Goal: Information Seeking & Learning: Learn about a topic

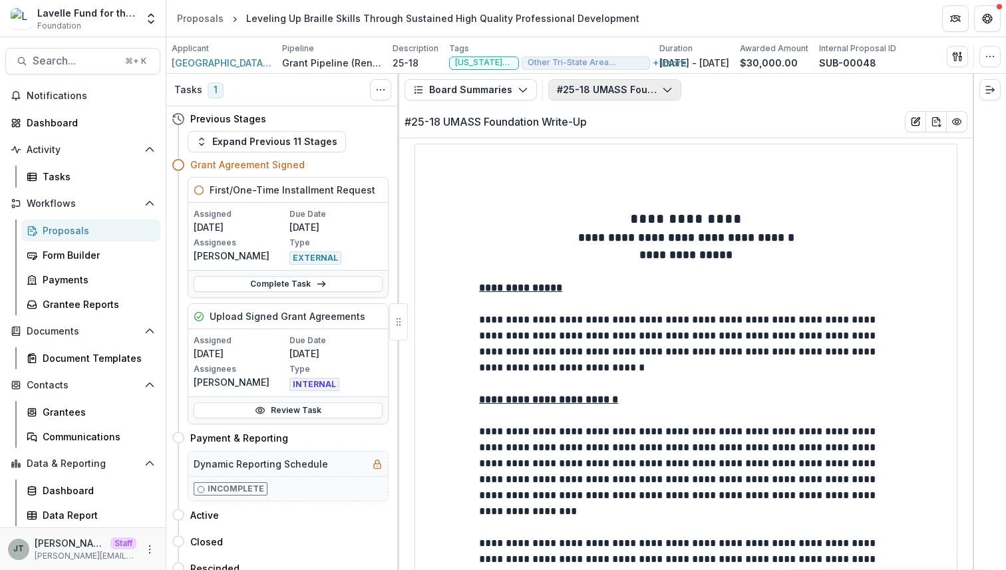
click at [618, 95] on button "#25-18 UMASS Foundation Write-Up" at bounding box center [614, 89] width 133 height 21
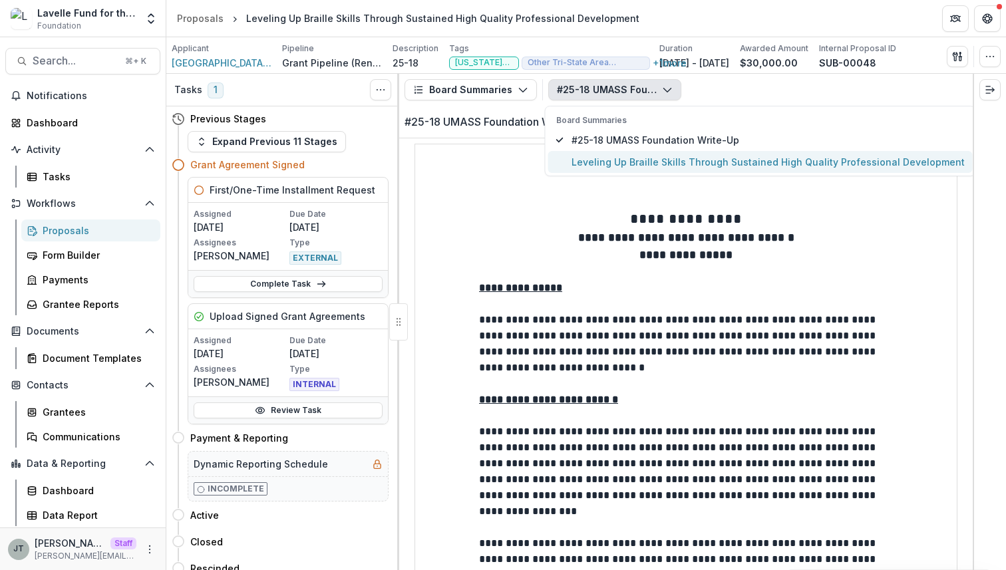
click at [605, 166] on span "Leveling Up Braille Skills Through Sustained High Quality Professional Developm…" at bounding box center [768, 162] width 393 height 14
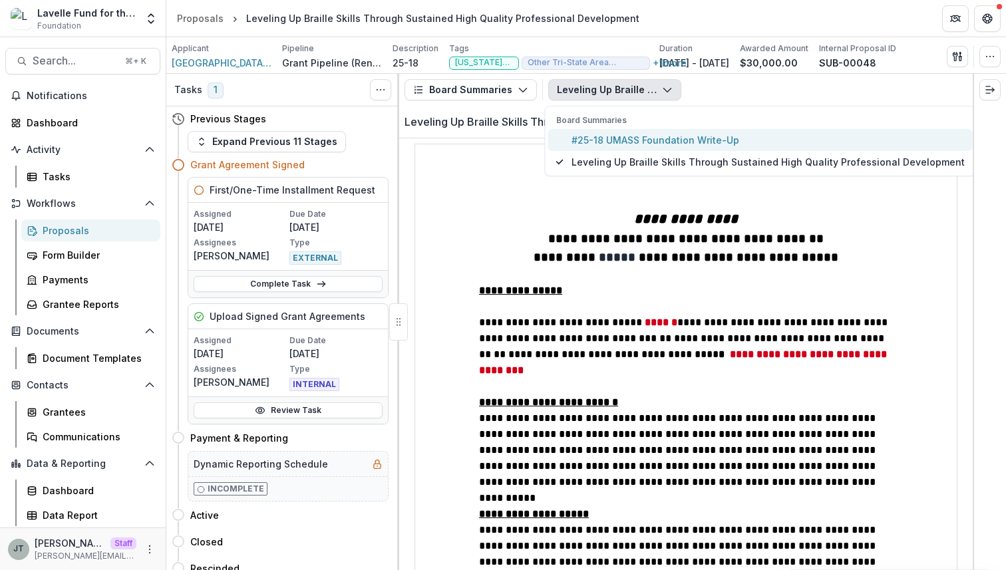
click at [616, 137] on span "#25-18 UMASS Foundation Write-Up" at bounding box center [768, 140] width 393 height 14
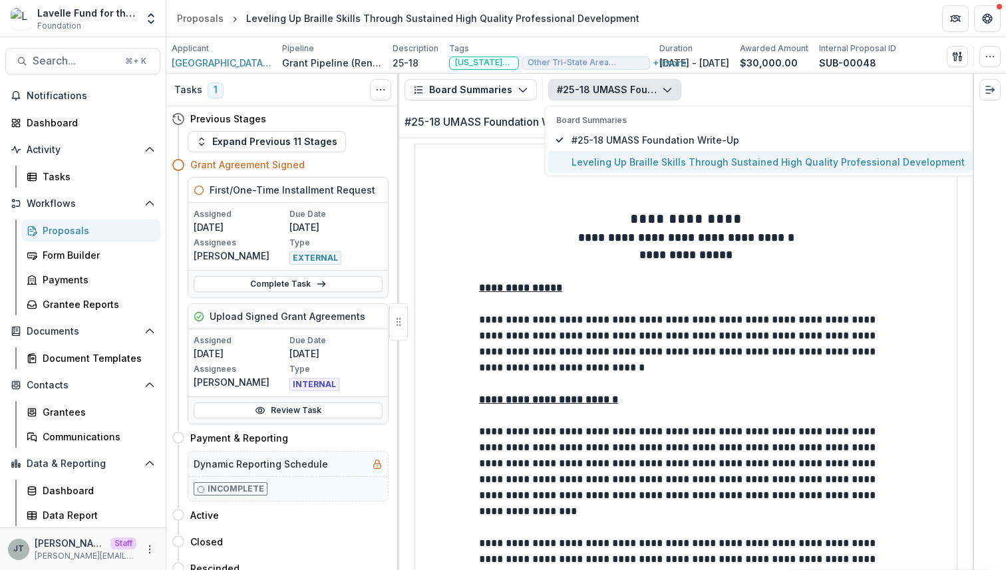
click at [611, 155] on span "Leveling Up Braille Skills Through Sustained High Quality Professional Developm…" at bounding box center [768, 162] width 393 height 14
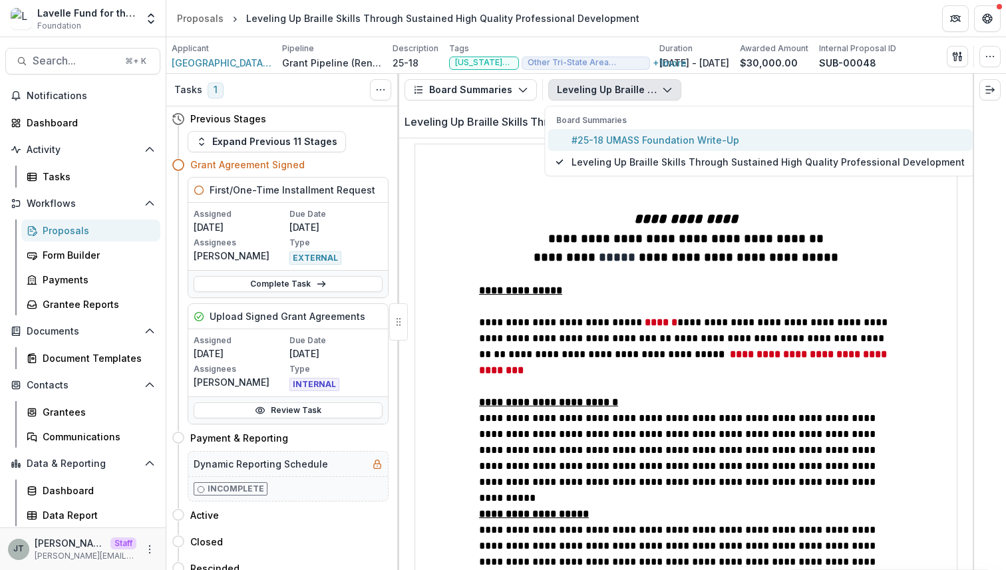
click at [636, 138] on span "#25-18 UMASS Foundation Write-Up" at bounding box center [768, 140] width 393 height 14
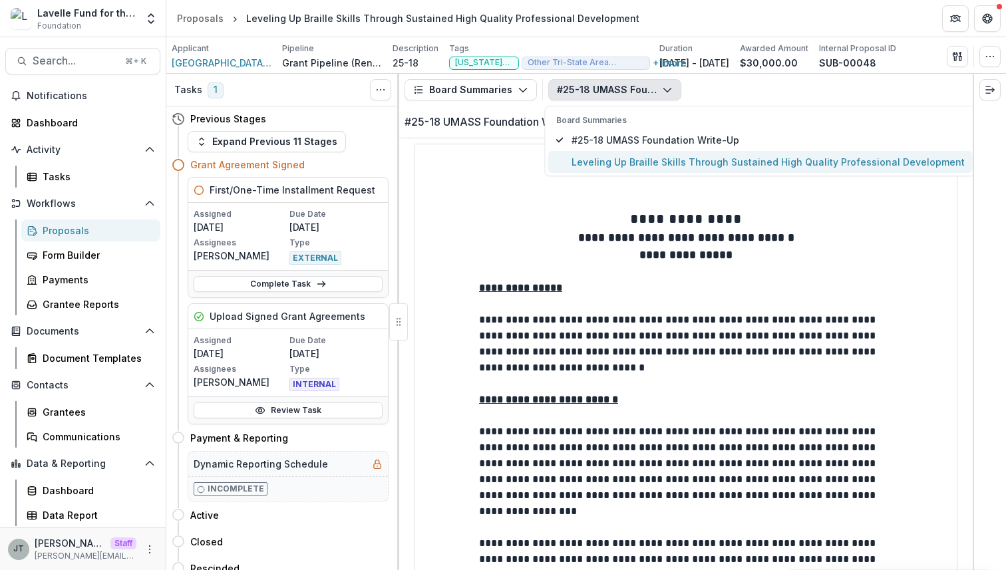
click at [629, 162] on span "Leveling Up Braille Skills Through Sustained High Quality Professional Developm…" at bounding box center [768, 162] width 393 height 14
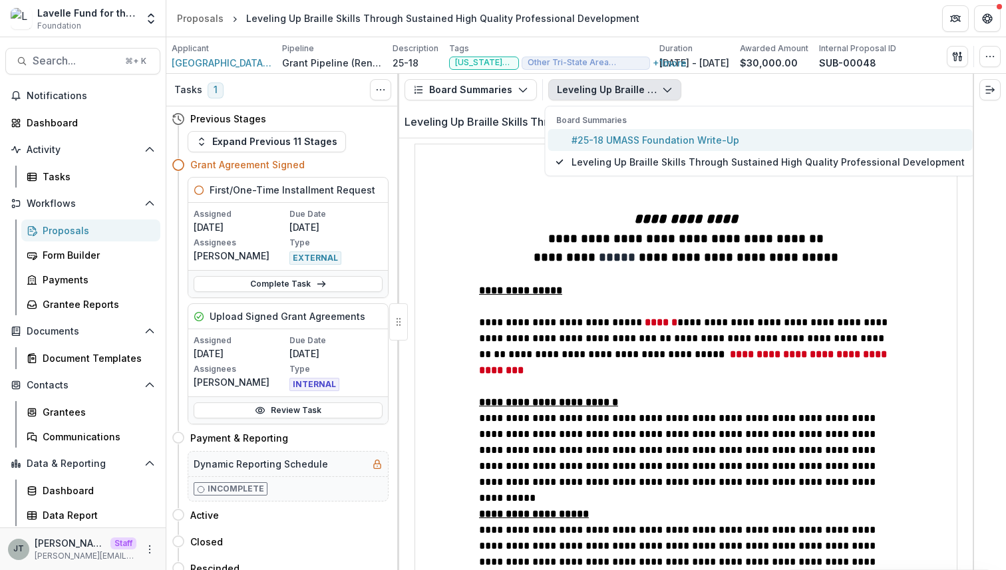
click at [678, 135] on span "#25-18 UMASS Foundation Write-Up" at bounding box center [768, 140] width 393 height 14
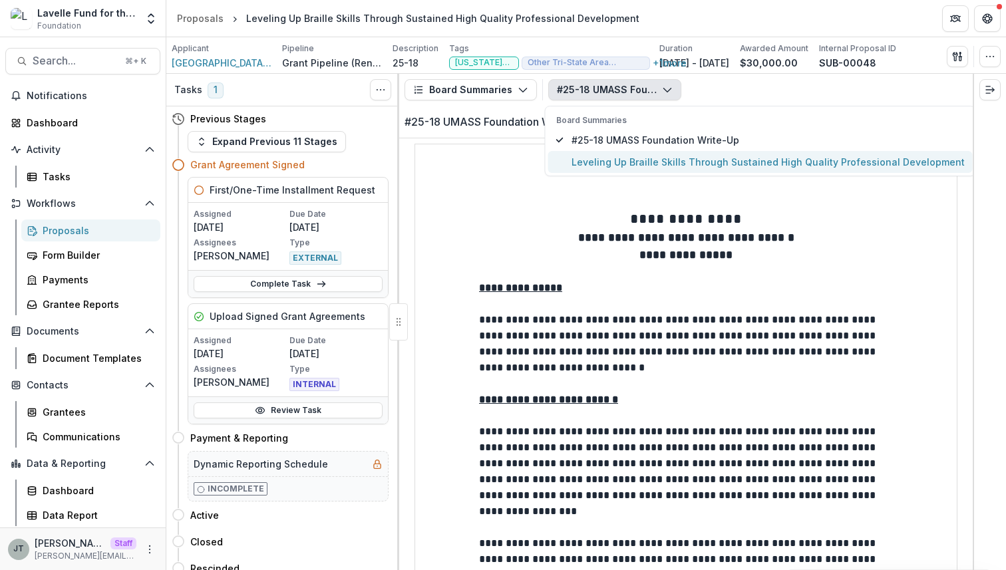
click at [589, 156] on span "Leveling Up Braille Skills Through Sustained High Quality Professional Developm…" at bounding box center [768, 162] width 393 height 14
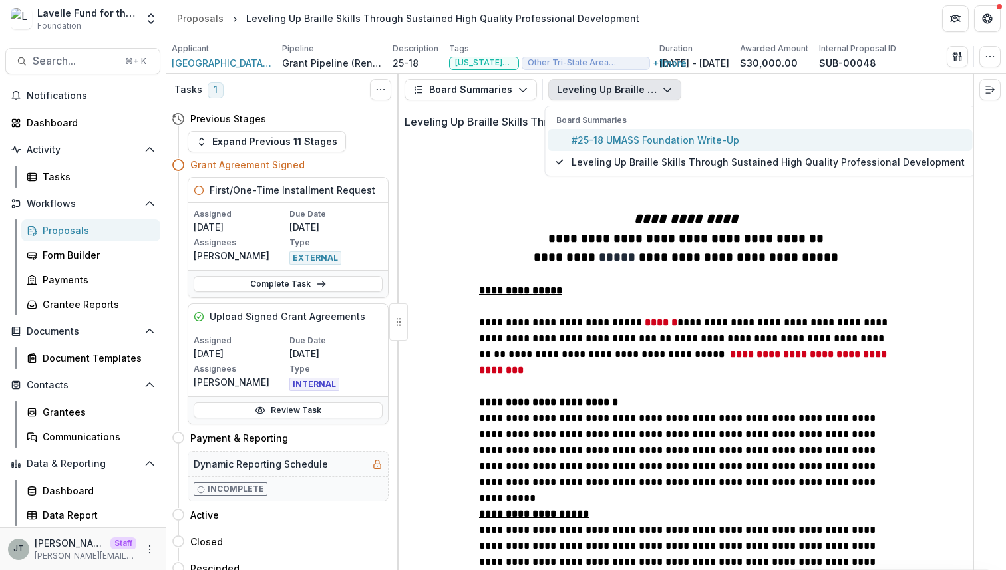
click at [594, 139] on span "#25-18 UMASS Foundation Write-Up" at bounding box center [768, 140] width 393 height 14
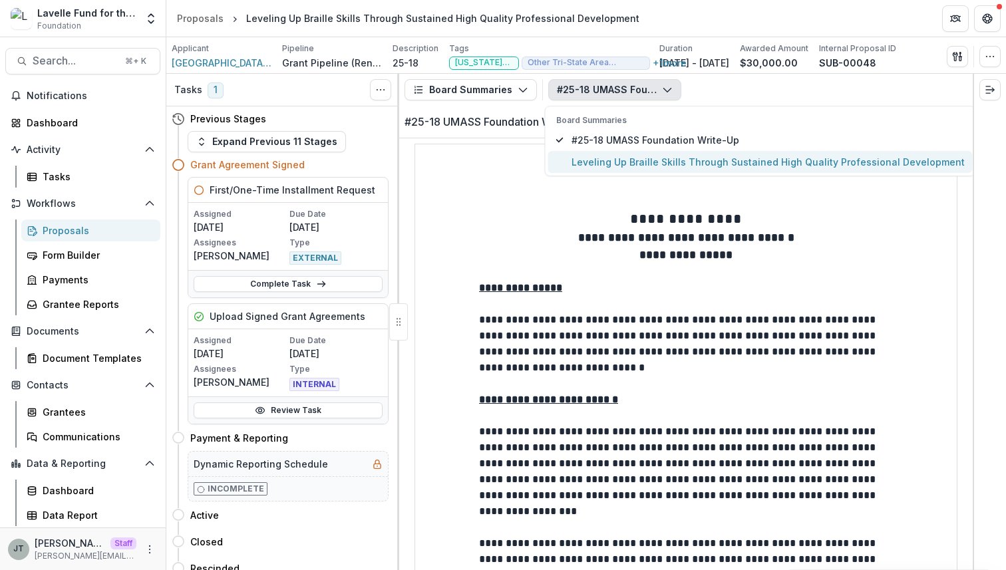
click at [596, 152] on button "Leveling Up Braille Skills Through Sustained High Quality Professional Developm…" at bounding box center [760, 162] width 425 height 22
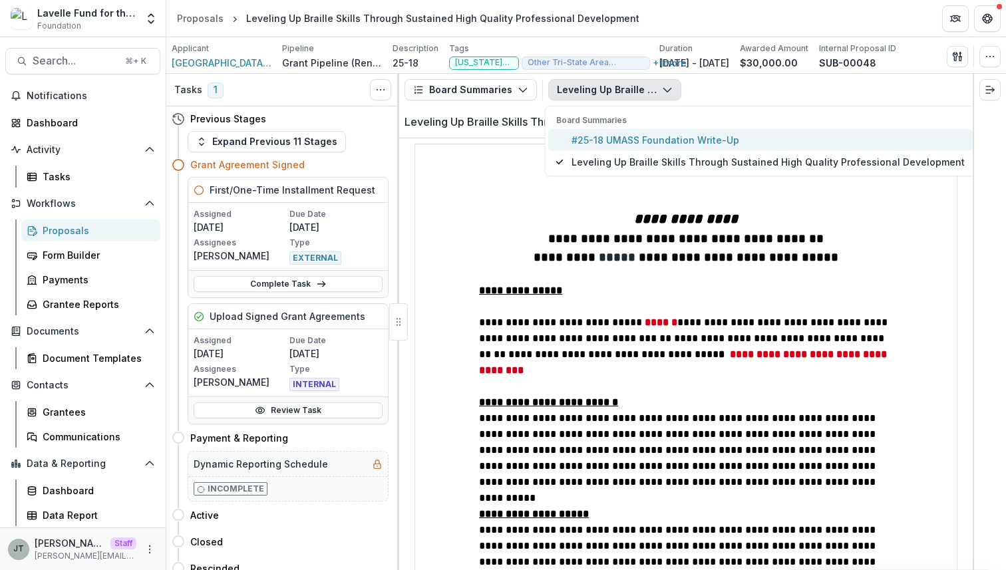
click at [603, 136] on span "#25-18 UMASS Foundation Write-Up" at bounding box center [768, 140] width 393 height 14
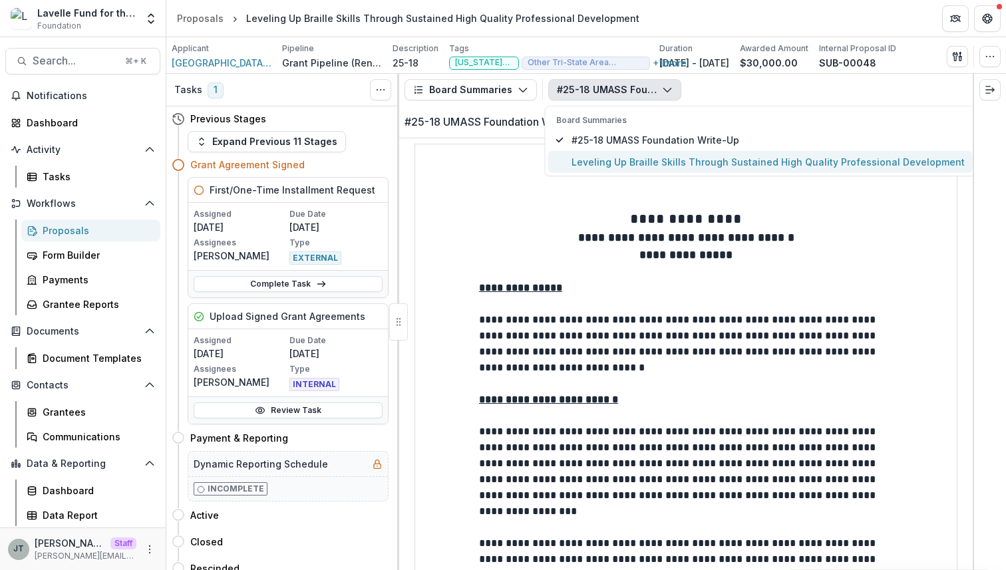
click at [602, 155] on span "Leveling Up Braille Skills Through Sustained High Quality Professional Developm…" at bounding box center [768, 162] width 393 height 14
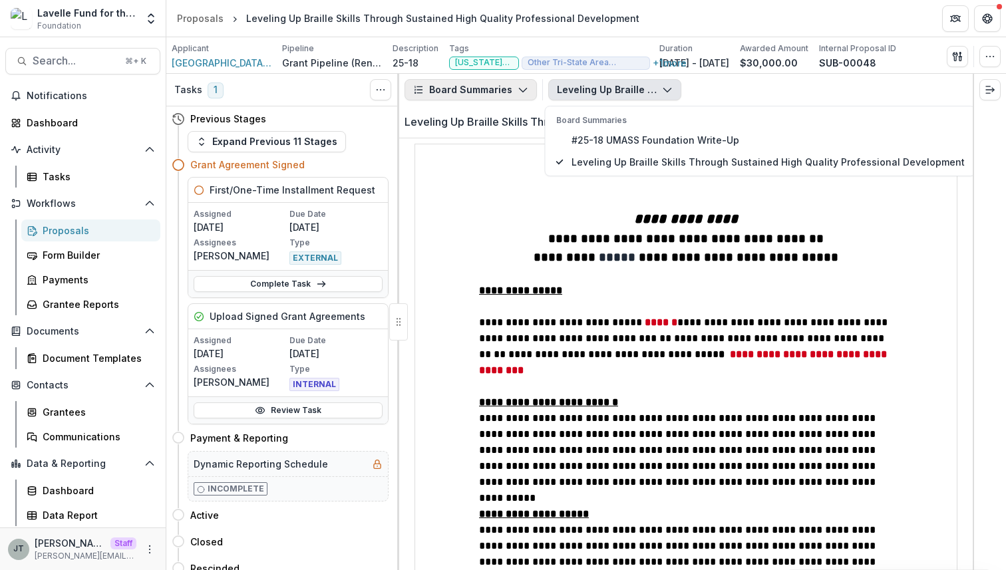
click at [506, 90] on button "Board Summaries" at bounding box center [471, 89] width 132 height 21
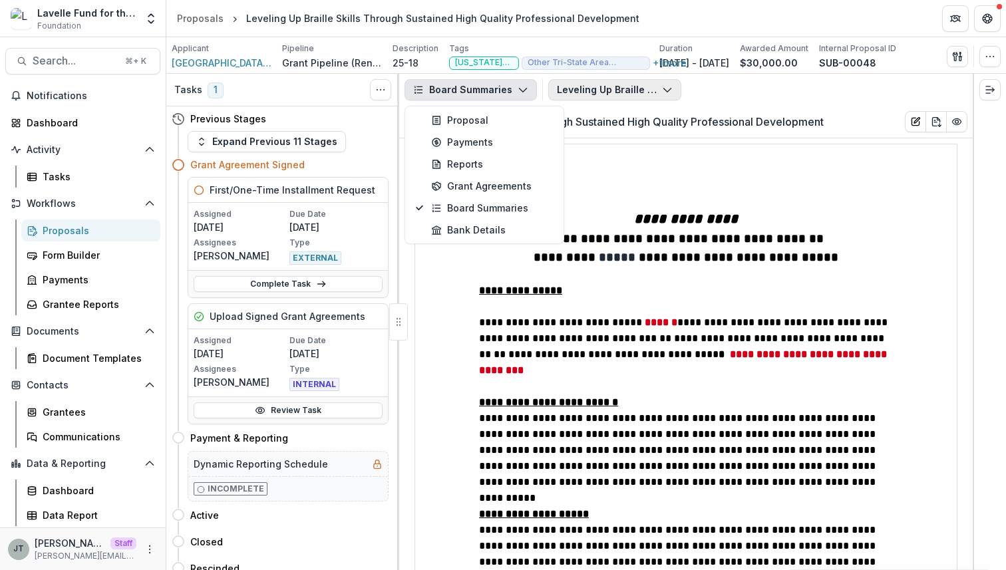
click at [577, 91] on button "Leveling Up Braille Skills Through Sustained High Quality Professional Developm…" at bounding box center [614, 89] width 133 height 21
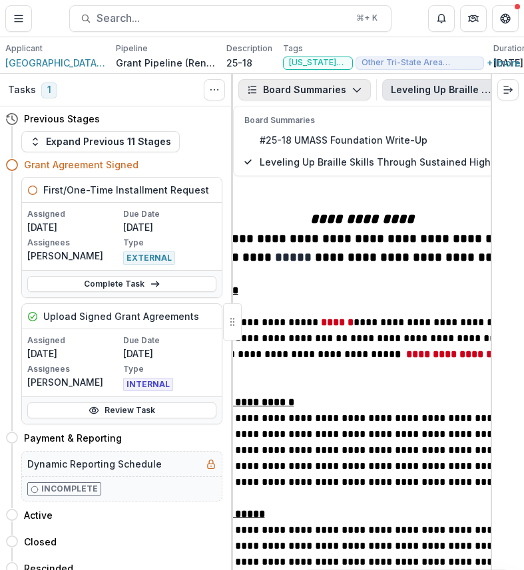
click at [347, 88] on button "Board Summaries" at bounding box center [304, 89] width 132 height 21
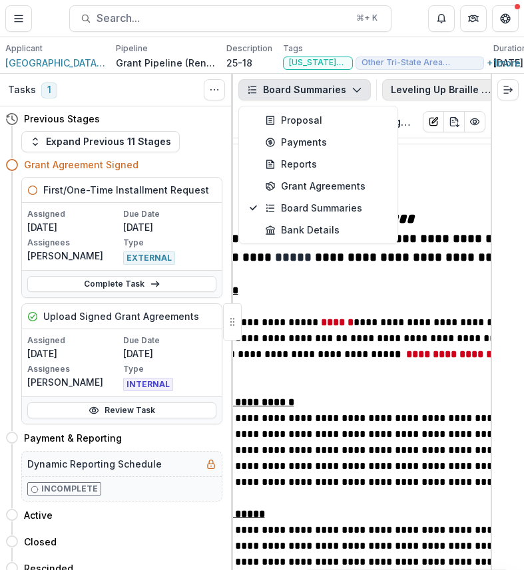
click at [449, 92] on button "Leveling Up Braille Skills Through Sustained High Quality Professional Developm…" at bounding box center [448, 89] width 133 height 21
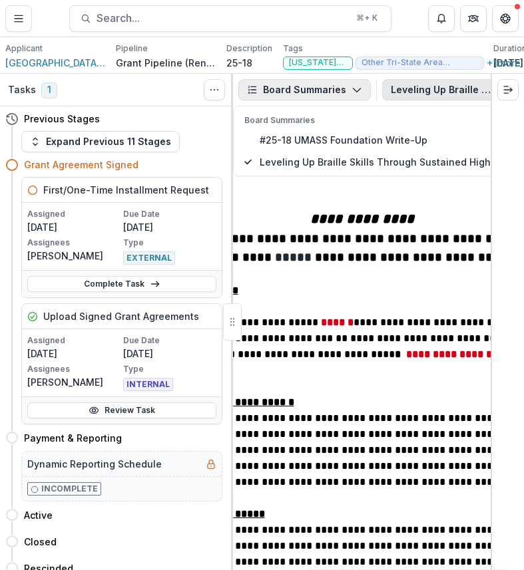
click at [319, 89] on button "Board Summaries" at bounding box center [304, 89] width 132 height 21
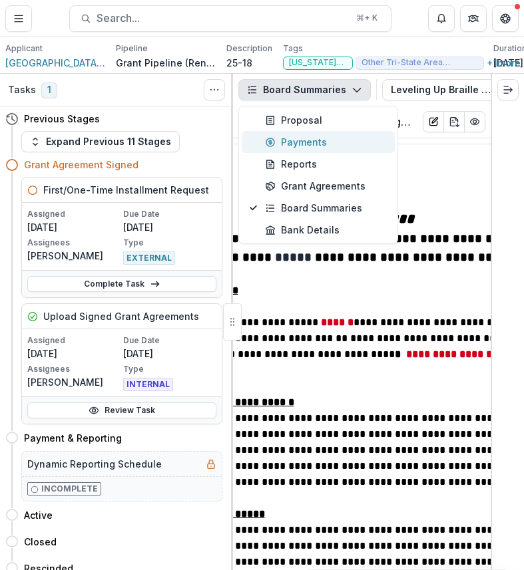
click at [290, 141] on div "Payments" at bounding box center [326, 142] width 122 height 14
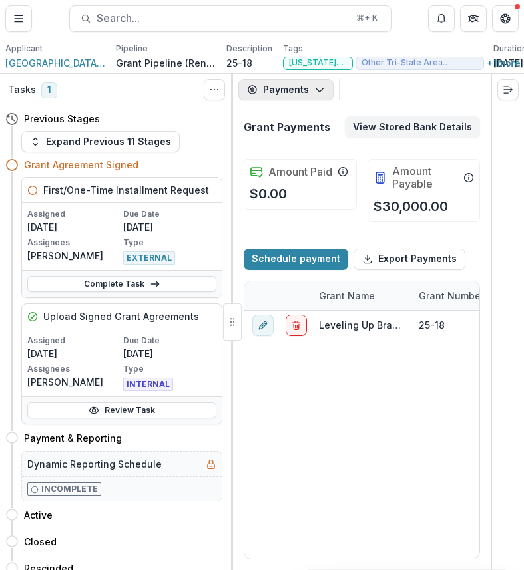
click at [314, 85] on icon "button" at bounding box center [319, 90] width 11 height 11
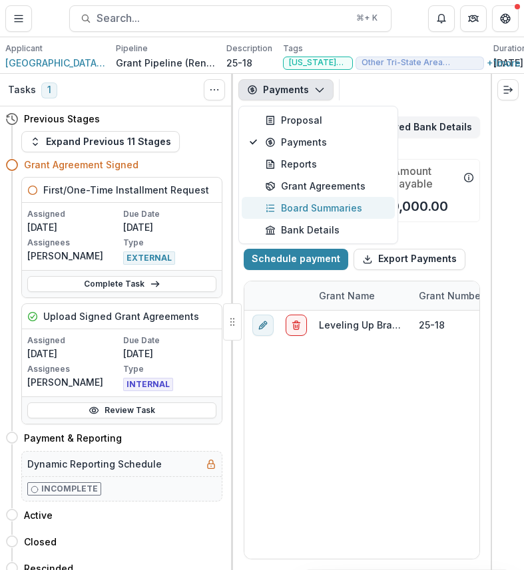
click at [333, 206] on div "Board Summaries" at bounding box center [326, 208] width 122 height 14
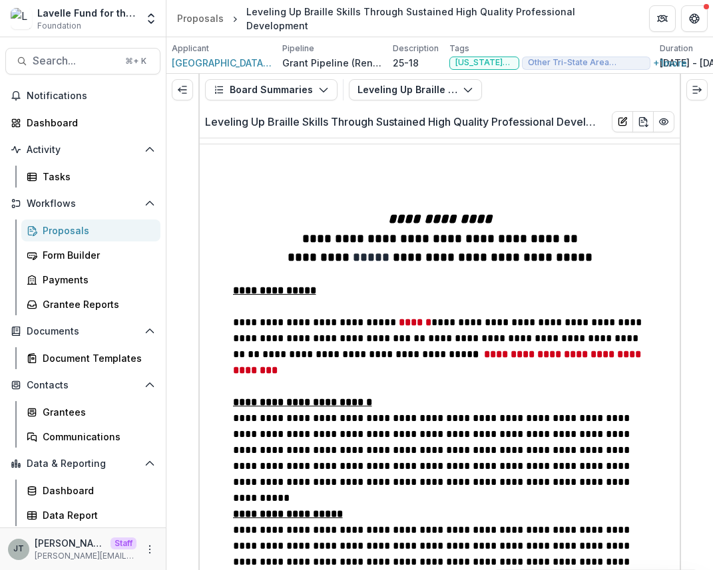
click at [528, 118] on h2 "Leveling Up Braille Skills Through Sustained High Quality Professional Developm…" at bounding box center [403, 122] width 396 height 13
click at [445, 95] on button "Leveling Up Braille Skills Through Sustained High Quality Professional Developm…" at bounding box center [415, 89] width 133 height 21
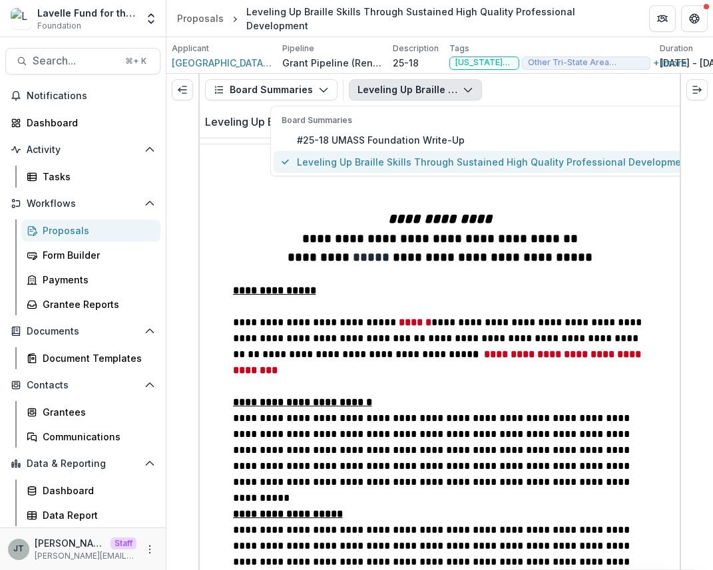
click at [437, 157] on span "Leveling Up Braille Skills Through Sustained High Quality Professional Developm…" at bounding box center [493, 162] width 393 height 14
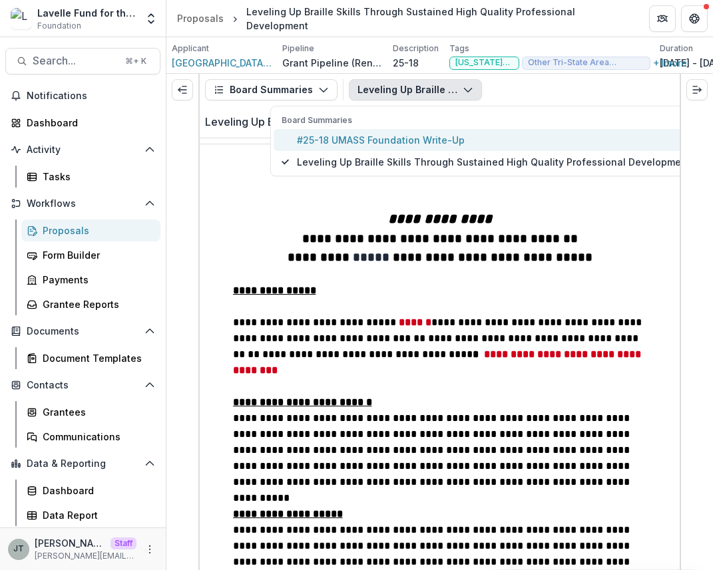
click at [429, 141] on span "#25-18 UMASS Foundation Write-Up" at bounding box center [493, 140] width 393 height 14
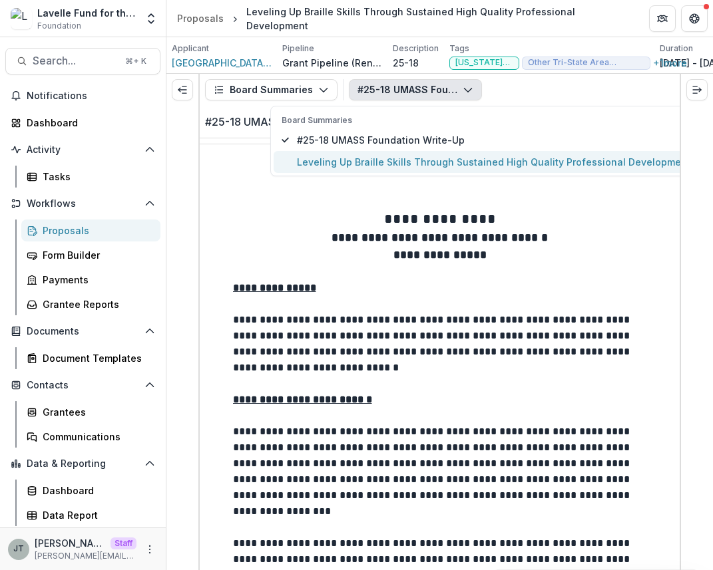
click at [430, 153] on button "Leveling Up Braille Skills Through Sustained High Quality Professional Developm…" at bounding box center [486, 162] width 425 height 22
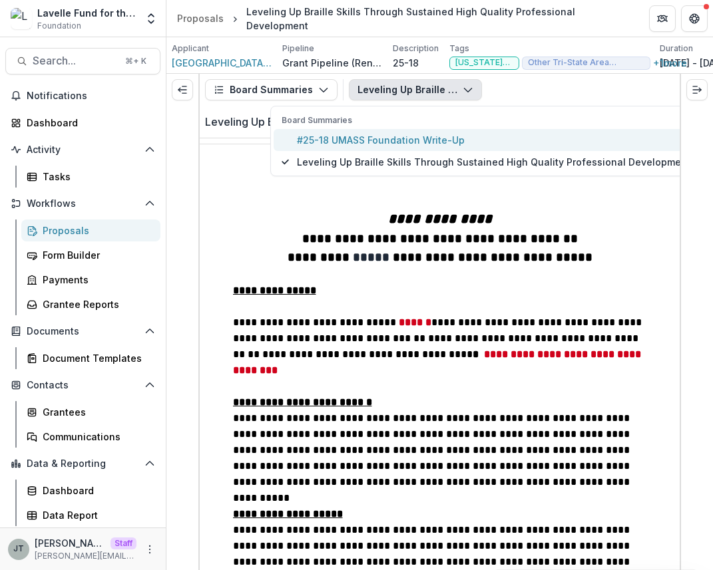
click at [427, 142] on span "#25-18 UMASS Foundation Write-Up" at bounding box center [493, 140] width 393 height 14
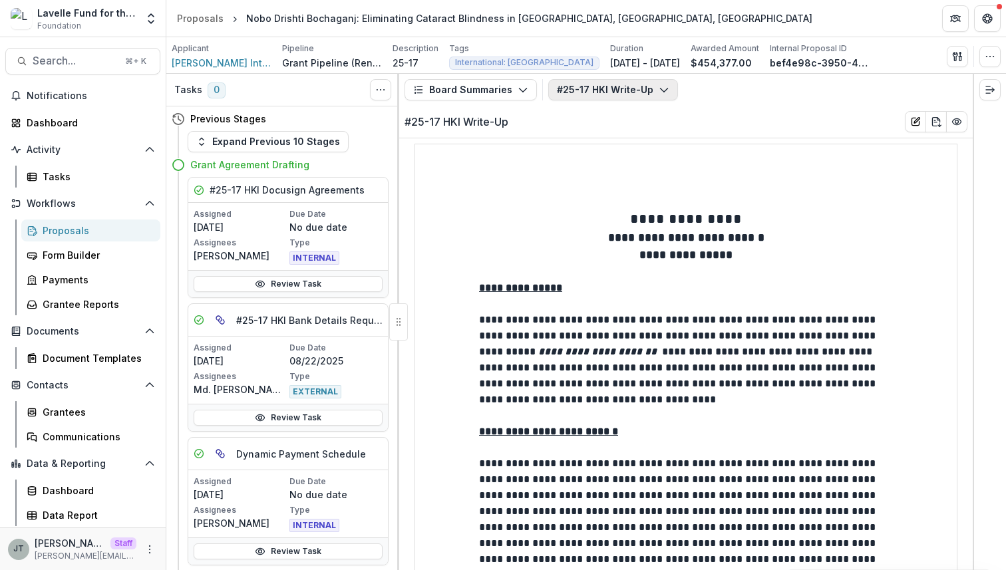
click at [581, 84] on button "#25-17 HKI Write-Up" at bounding box center [613, 89] width 130 height 21
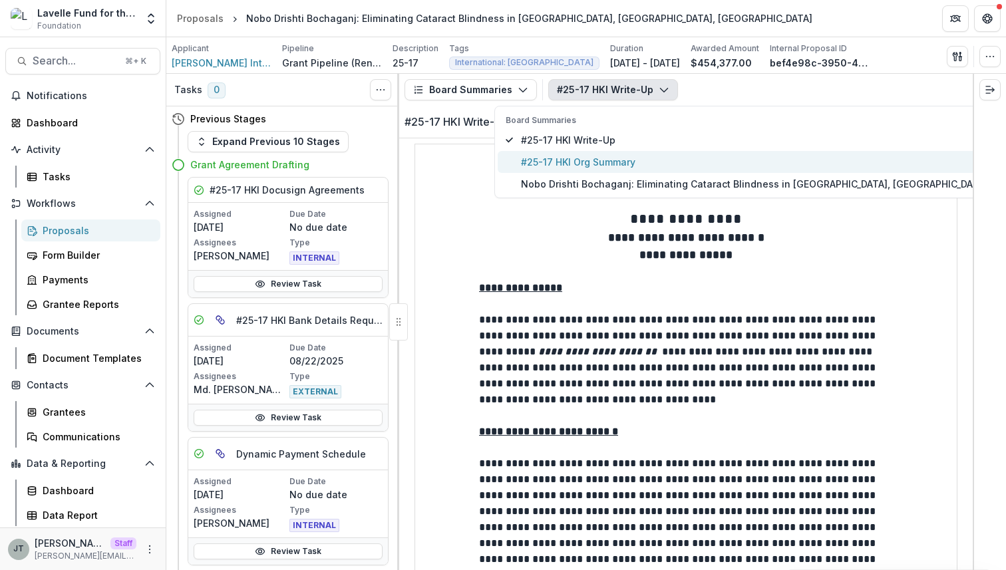
click at [599, 159] on span "#25-17 HKI Org Summary" at bounding box center [804, 162] width 566 height 14
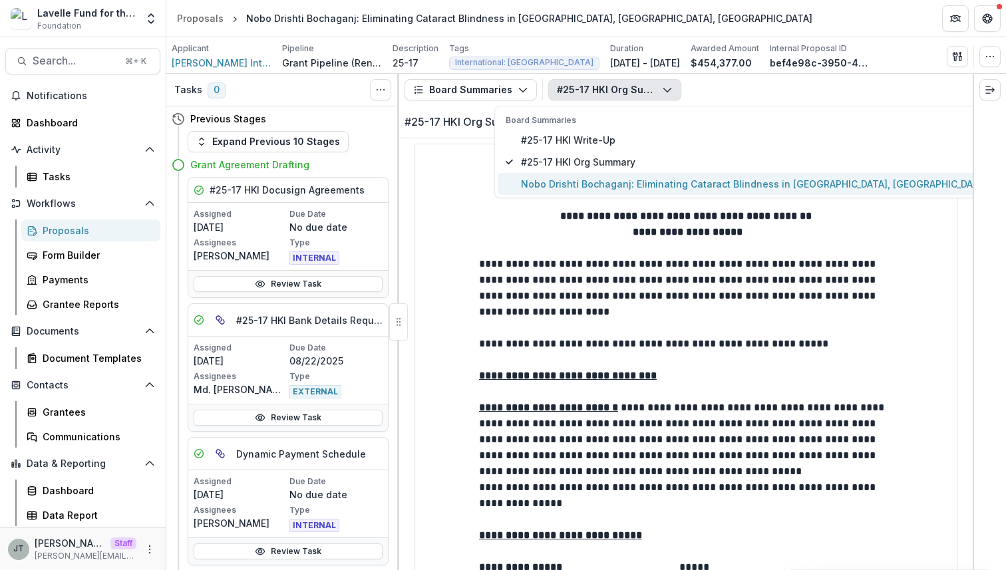
click at [597, 180] on span "Nobo Drishti Bochaganj: Eliminating Cataract Blindness in [GEOGRAPHIC_DATA], [G…" at bounding box center [804, 184] width 566 height 14
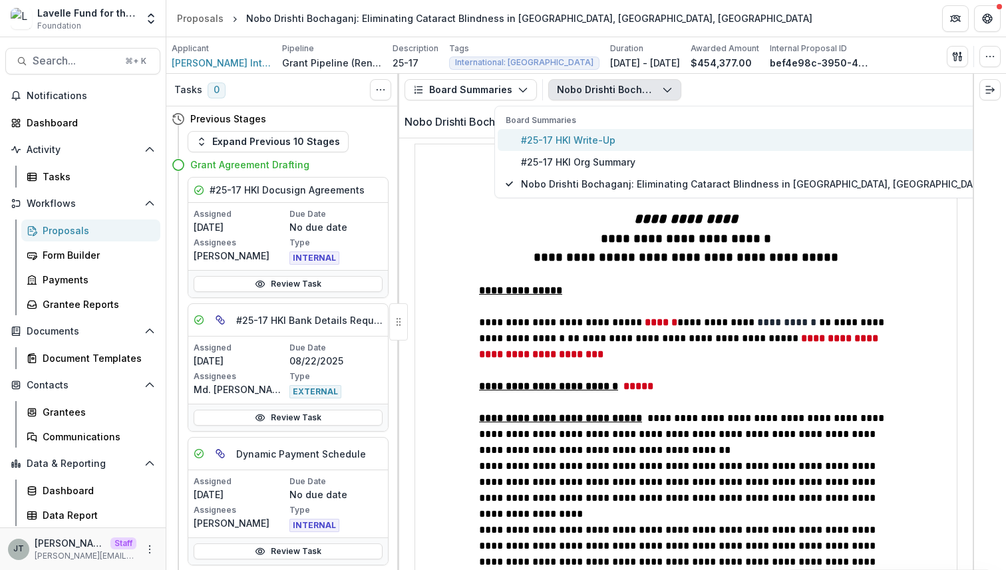
click at [583, 144] on span "#25-17 HKI Write-Up" at bounding box center [804, 140] width 566 height 14
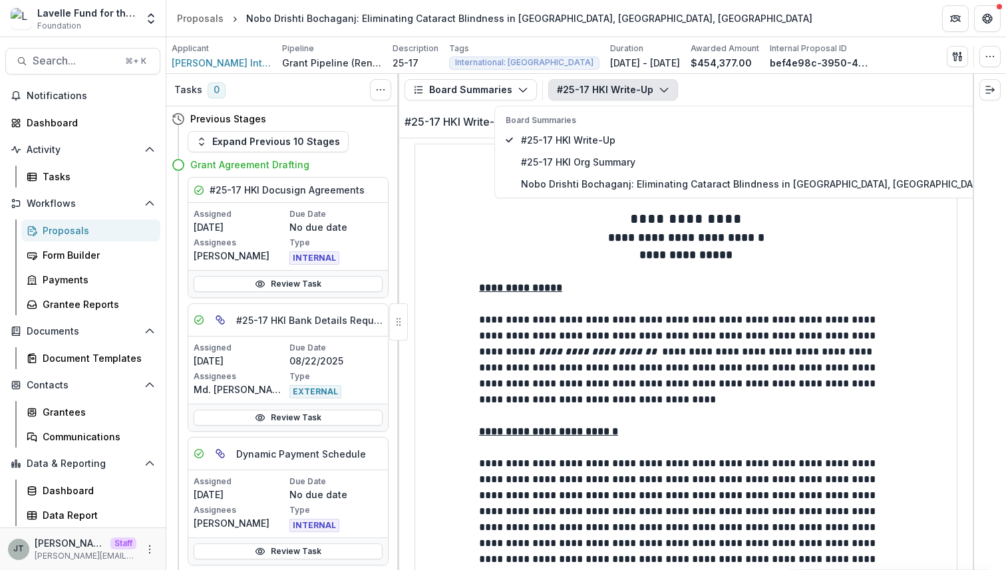
click at [536, 222] on p "**********" at bounding box center [686, 218] width 414 height 21
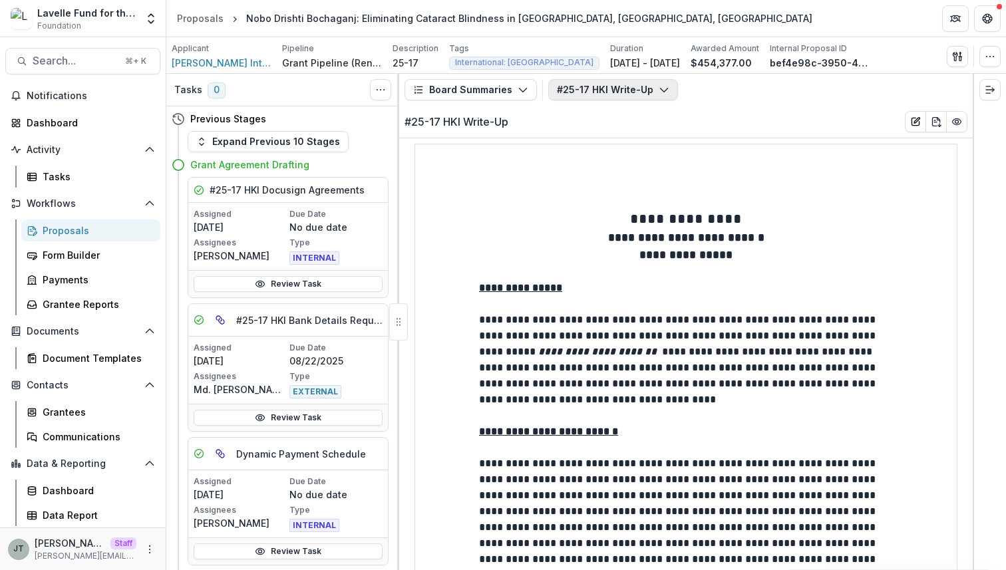
click at [644, 97] on button "#25-17 HKI Write-Up" at bounding box center [613, 89] width 130 height 21
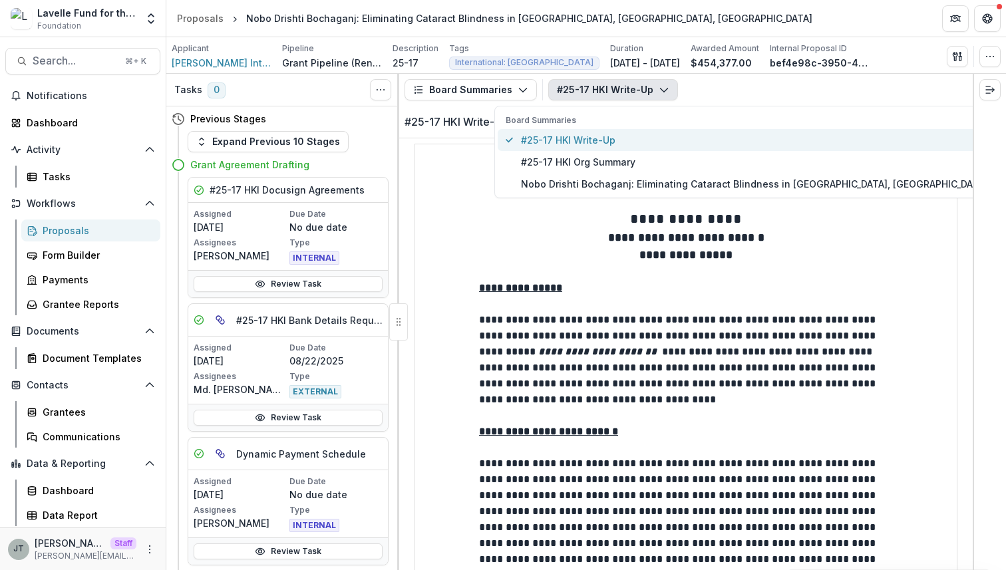
click at [532, 142] on span "#25-17 HKI Write-Up" at bounding box center [804, 140] width 566 height 14
click at [532, 139] on span "#25-17 HKI Write-Up" at bounding box center [804, 140] width 566 height 14
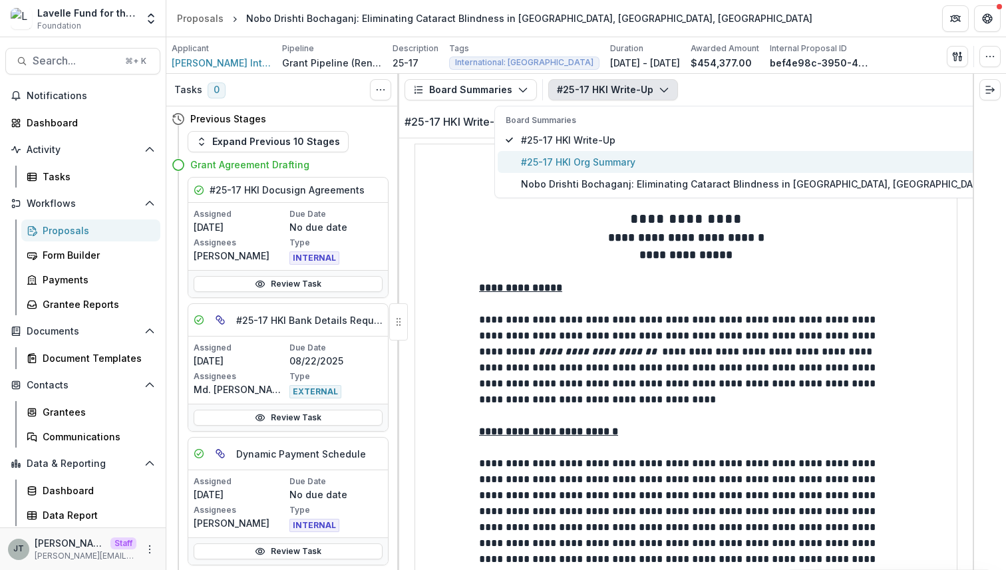
click at [541, 156] on span "#25-17 HKI Org Summary" at bounding box center [804, 162] width 566 height 14
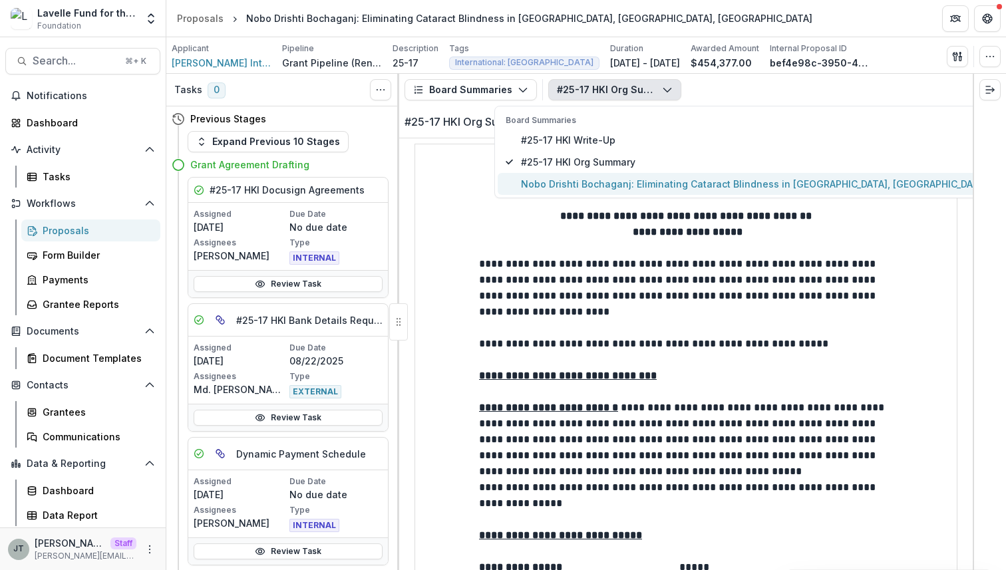
click at [567, 178] on span "Nobo Drishti Bochaganj: Eliminating Cataract Blindness in Bochaganj Upazila, Di…" at bounding box center [804, 184] width 566 height 14
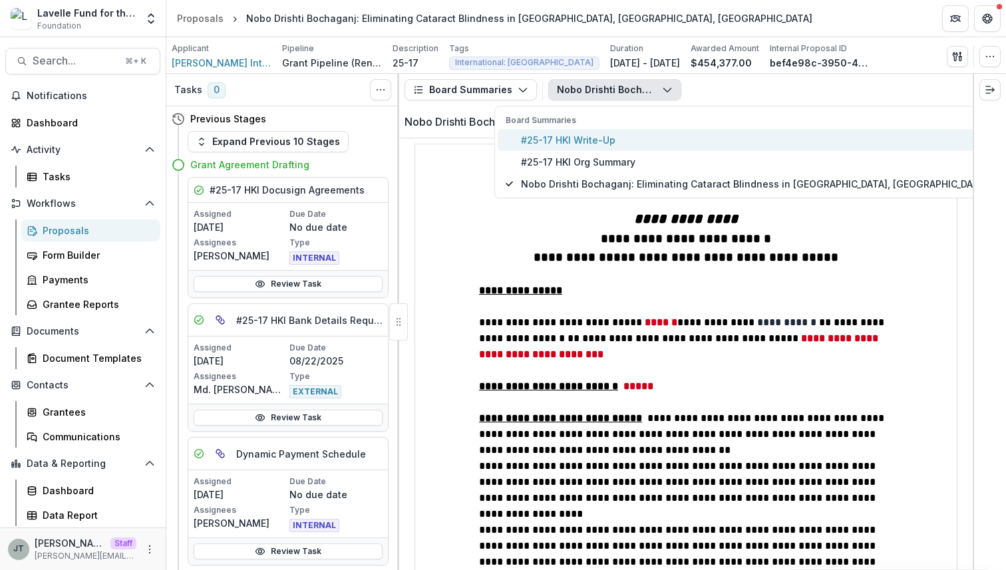
click at [552, 144] on span "#25-17 HKI Write-Up" at bounding box center [804, 140] width 566 height 14
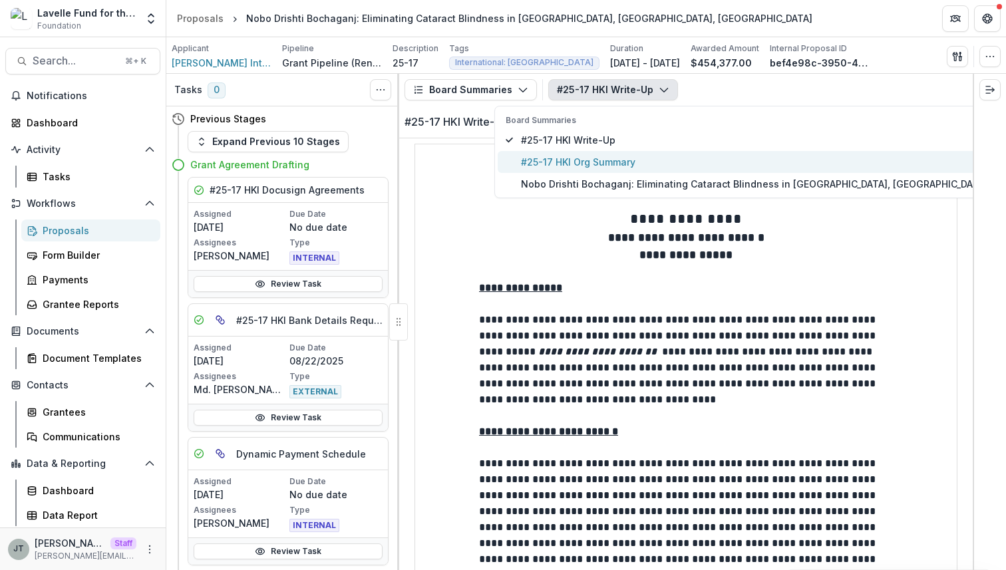
click at [564, 166] on span "#25-17 HKI Org Summary" at bounding box center [804, 162] width 566 height 14
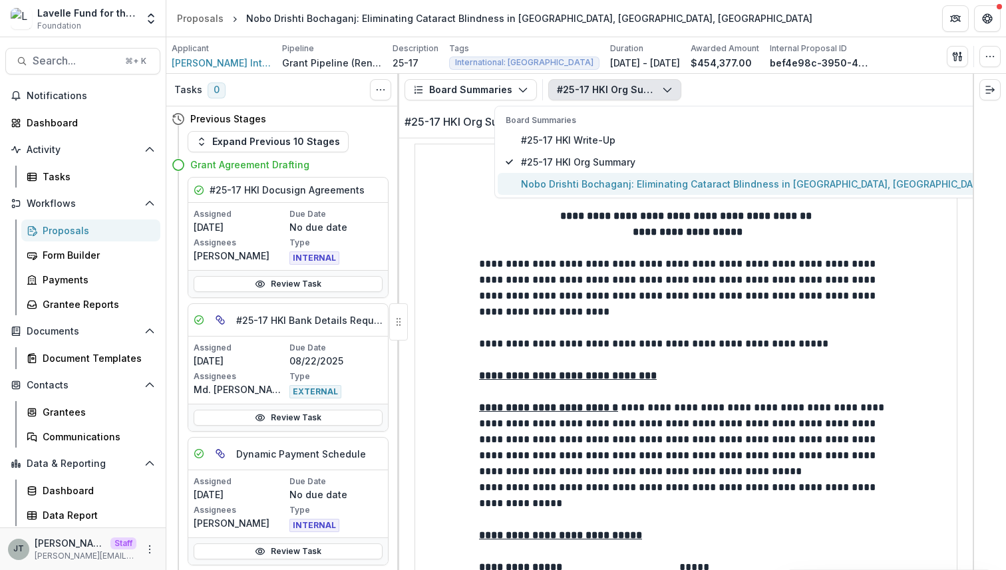
click at [564, 176] on button "Nobo Drishti Bochaganj: Eliminating Cataract Blindness in Bochaganj Upazila, Di…" at bounding box center [797, 184] width 598 height 22
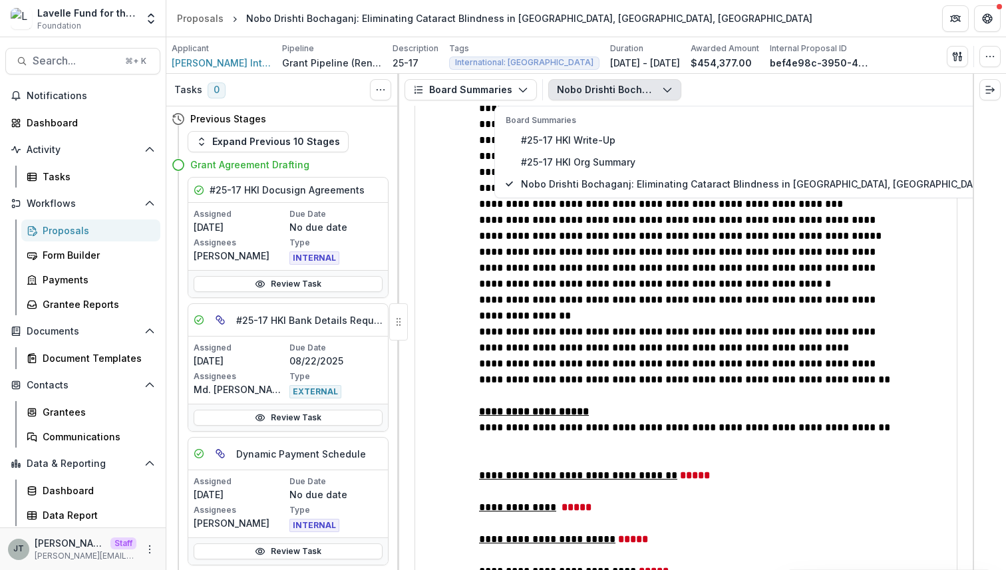
scroll to position [1189, 0]
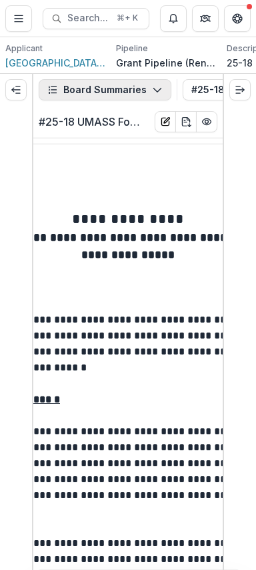
click at [124, 95] on button "Board Summaries" at bounding box center [105, 89] width 132 height 21
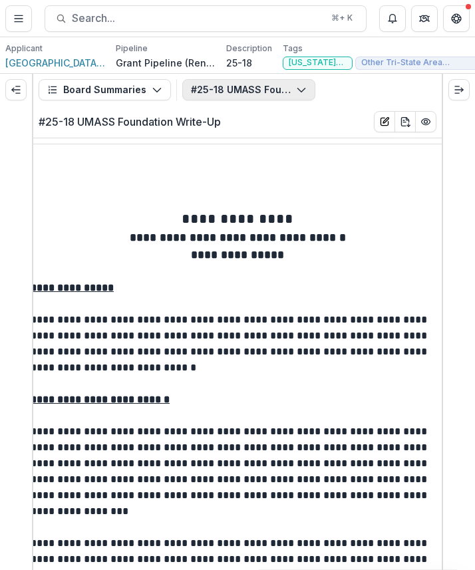
click at [282, 92] on button "#25-18 UMASS Foundation Write-Up" at bounding box center [248, 89] width 133 height 21
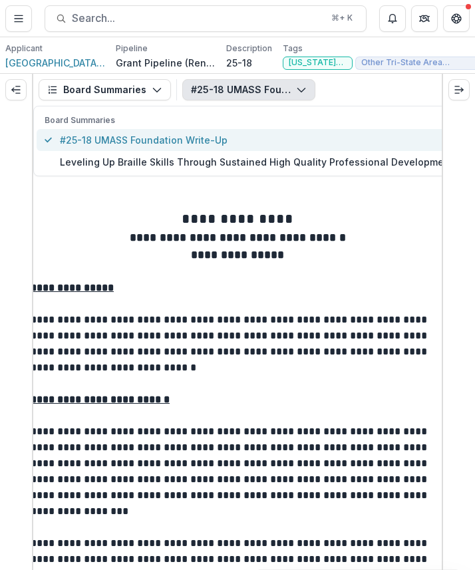
drag, startPoint x: 237, startPoint y: 138, endPoint x: 136, endPoint y: 138, distance: 101.2
click at [136, 138] on span "#25-18 UMASS Foundation Write-Up" at bounding box center [256, 140] width 393 height 14
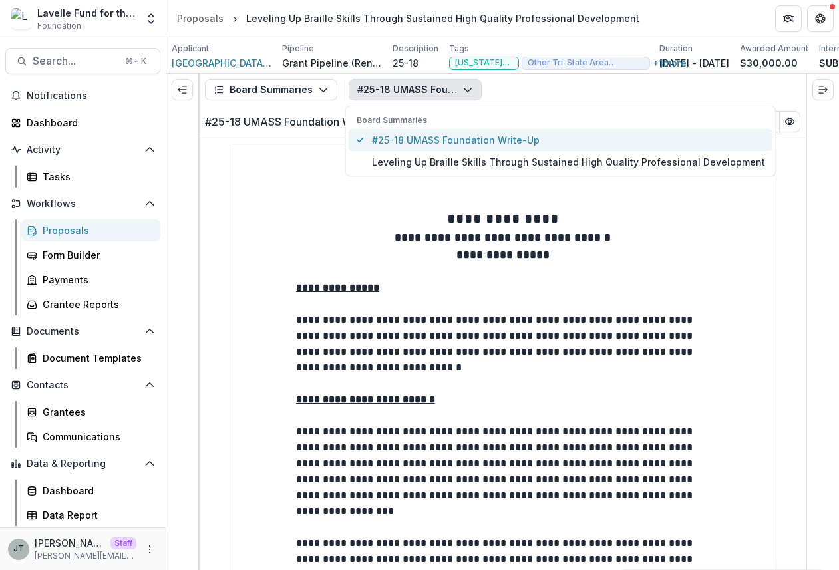
drag, startPoint x: 556, startPoint y: 142, endPoint x: 373, endPoint y: 138, distance: 183.1
click at [373, 138] on span "#25-18 UMASS Foundation Write-Up" at bounding box center [568, 140] width 393 height 14
click at [675, 137] on span "#25-18 UMASS Foundation Write-Up" at bounding box center [568, 140] width 393 height 14
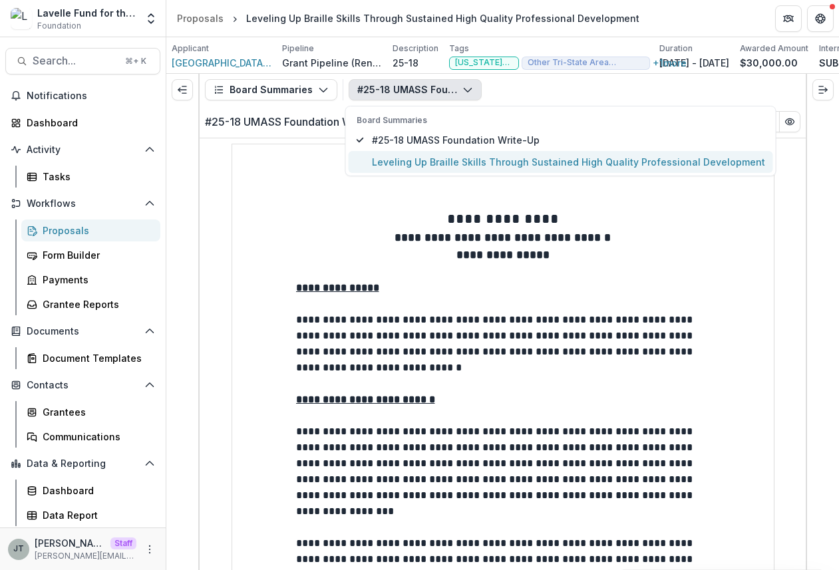
click at [695, 164] on span "Leveling Up Braille Skills Through Sustained High Quality Professional Developm…" at bounding box center [568, 162] width 393 height 14
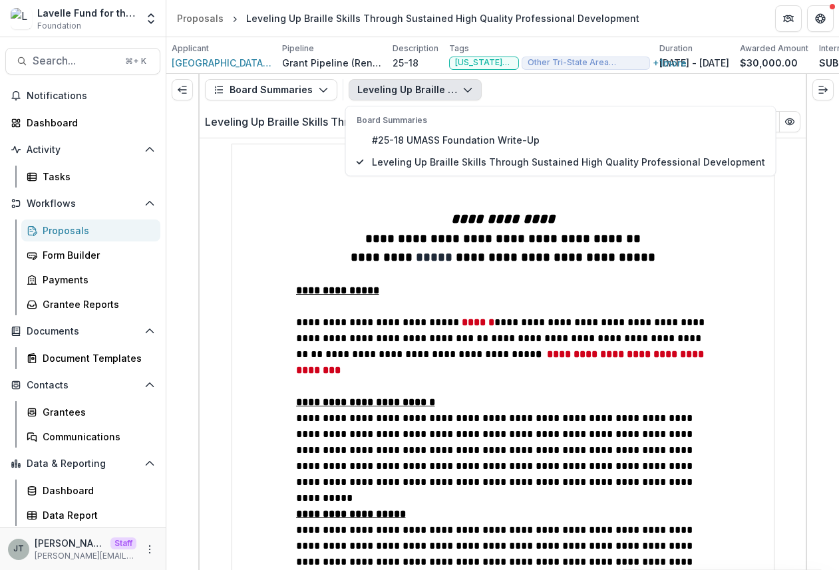
drag, startPoint x: 425, startPoint y: 89, endPoint x: 406, endPoint y: 90, distance: 18.7
click at [406, 90] on button "Leveling Up Braille Skills Through Sustained High Quality Professional Developm…" at bounding box center [415, 89] width 133 height 21
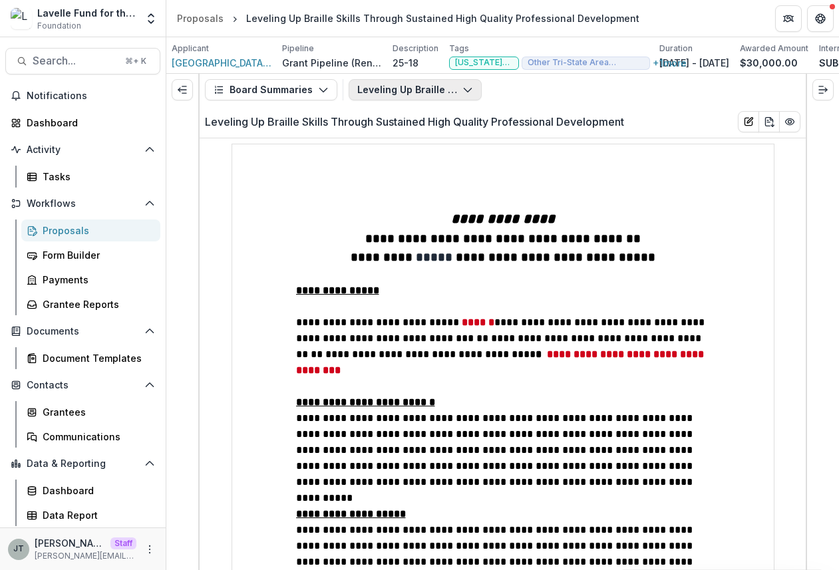
click at [406, 90] on button "Leveling Up Braille Skills Through Sustained High Quality Professional Developm…" at bounding box center [415, 89] width 133 height 21
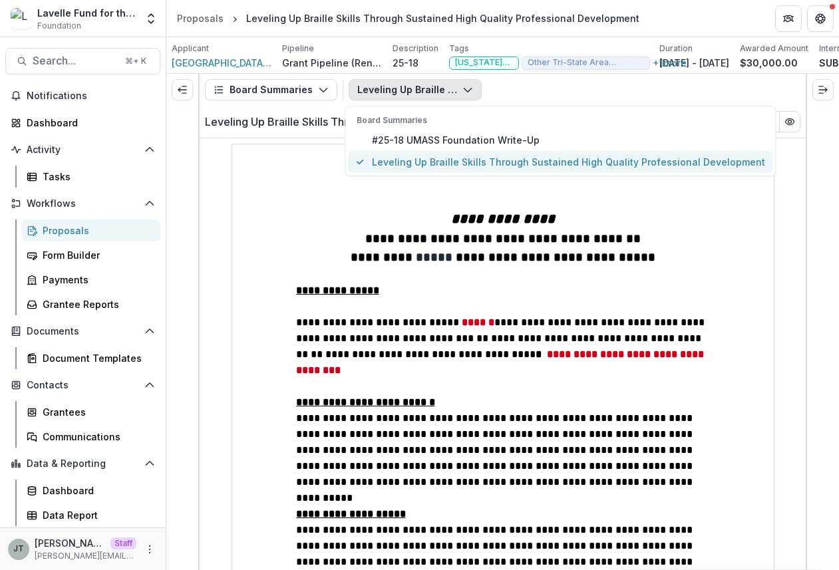
drag, startPoint x: 366, startPoint y: 135, endPoint x: 549, endPoint y: 170, distance: 186.4
click at [549, 170] on div "Board Summaries #25-18 UMASS Foundation Write-Up Leveling Up Braille Skills Thr…" at bounding box center [561, 143] width 425 height 59
click at [497, 156] on span "Leveling Up Braille Skills Through Sustained High Quality Professional Developm…" at bounding box center [568, 162] width 393 height 14
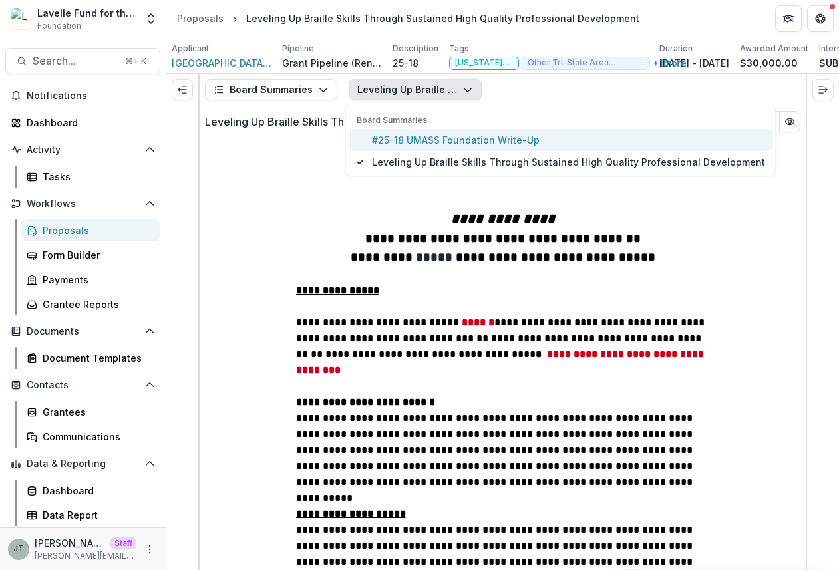
click at [497, 142] on span "#25-18 UMASS Foundation Write-Up" at bounding box center [568, 140] width 393 height 14
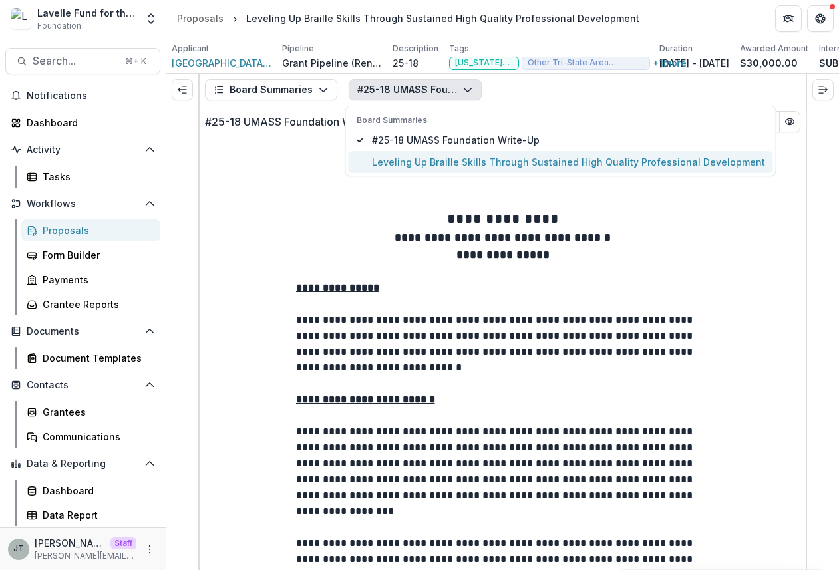
click at [498, 160] on span "Leveling Up Braille Skills Through Sustained High Quality Professional Developm…" at bounding box center [568, 162] width 393 height 14
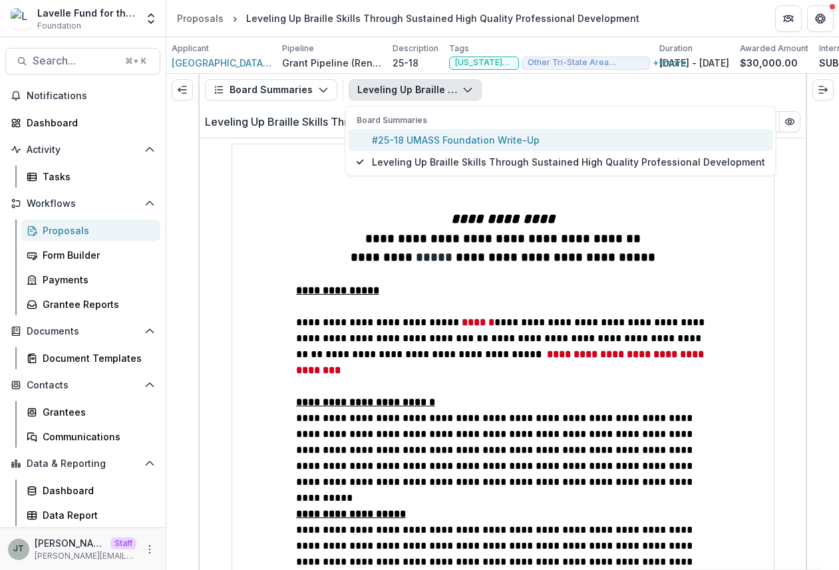
click at [532, 141] on span "#25-18 UMASS Foundation Write-Up" at bounding box center [568, 140] width 393 height 14
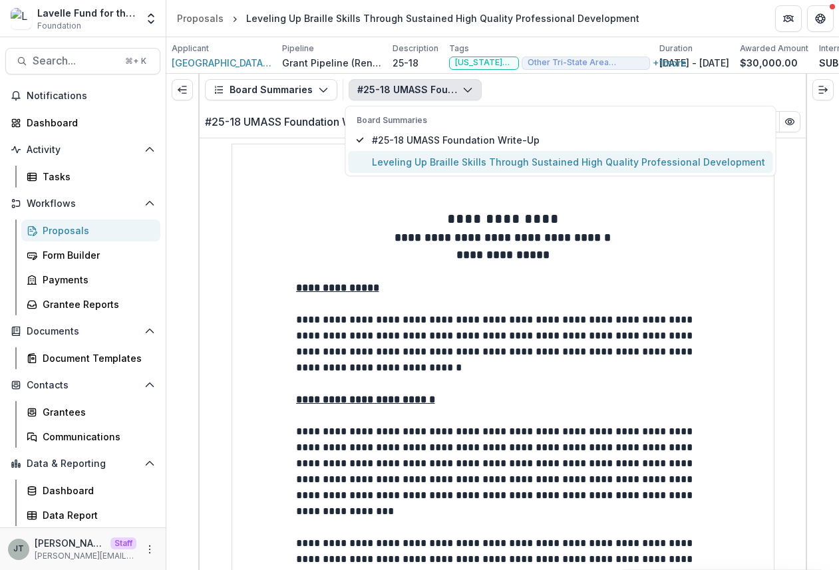
click at [531, 154] on button "Leveling Up Braille Skills Through Sustained High Quality Professional Developm…" at bounding box center [561, 162] width 425 height 22
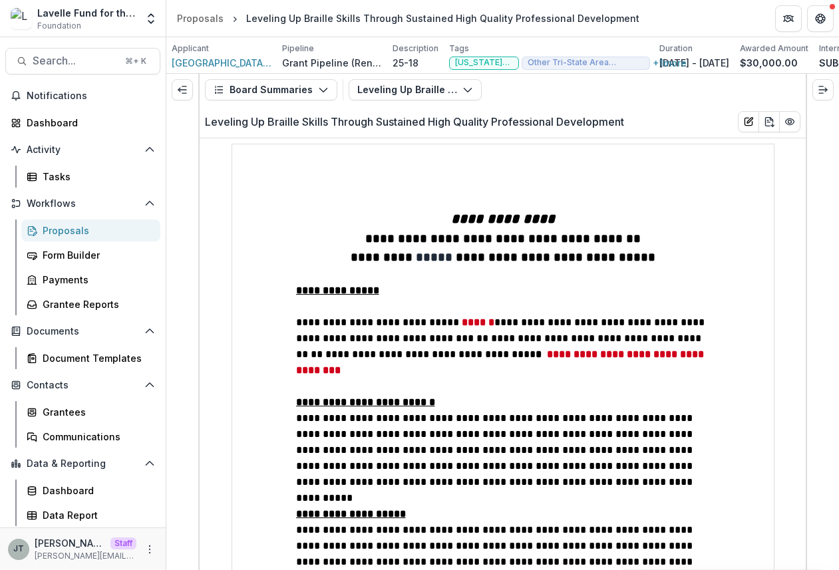
click at [393, 122] on h2 "Leveling Up Braille Skills Through Sustained High Quality Professional Developm…" at bounding box center [414, 122] width 419 height 13
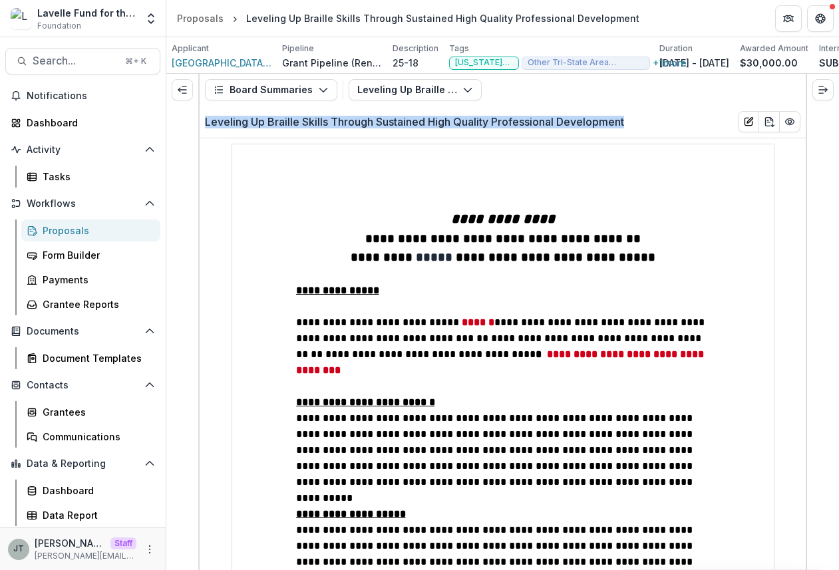
click at [393, 122] on h2 "Leveling Up Braille Skills Through Sustained High Quality Professional Developm…" at bounding box center [414, 122] width 419 height 13
copy div "Leveling Up Braille Skills Through Sustained High Quality Professional Developm…"
click at [419, 93] on button "Leveling Up Braille Skills Through Sustained High Quality Professional Developm…" at bounding box center [415, 89] width 133 height 21
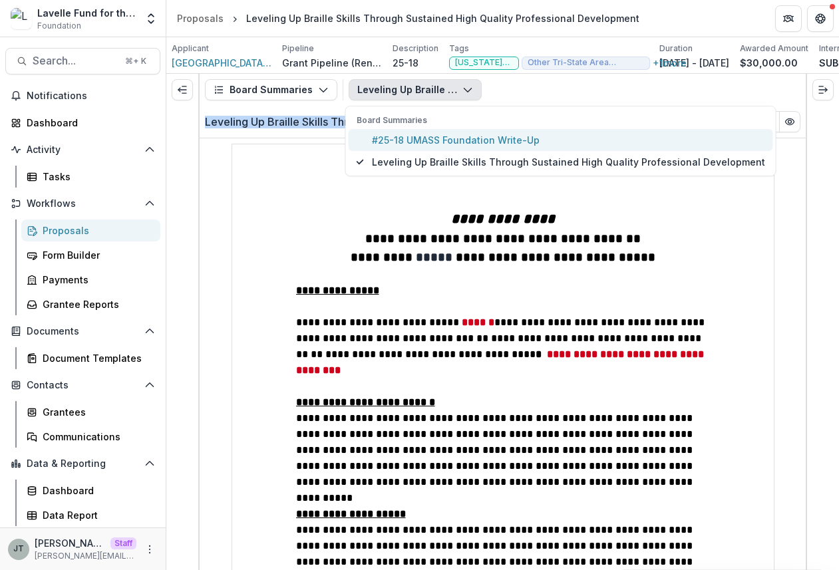
click at [417, 140] on span "#25-18 UMASS Foundation Write-Up" at bounding box center [568, 140] width 393 height 14
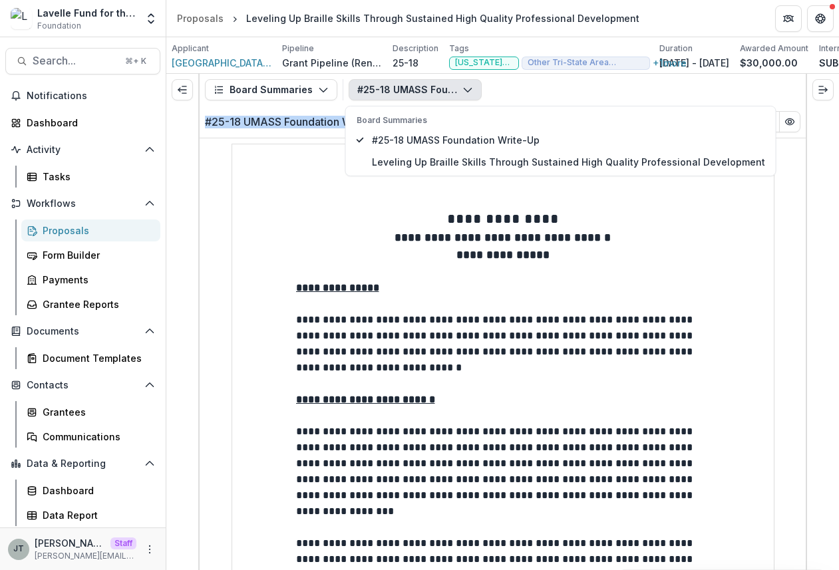
click at [299, 122] on h2 "#25-18 UMASS Foundation Write-Up" at bounding box center [296, 122] width 182 height 13
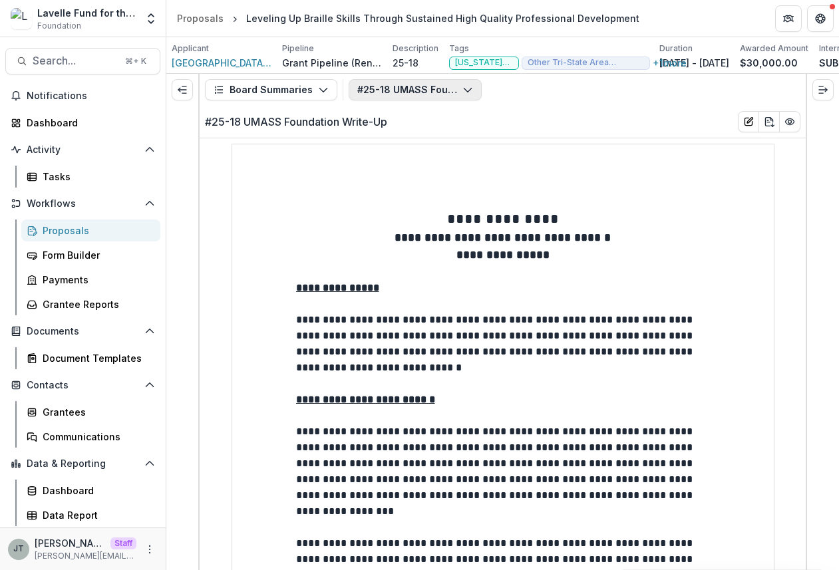
click at [376, 92] on button "#25-18 UMASS Foundation Write-Up" at bounding box center [415, 89] width 133 height 21
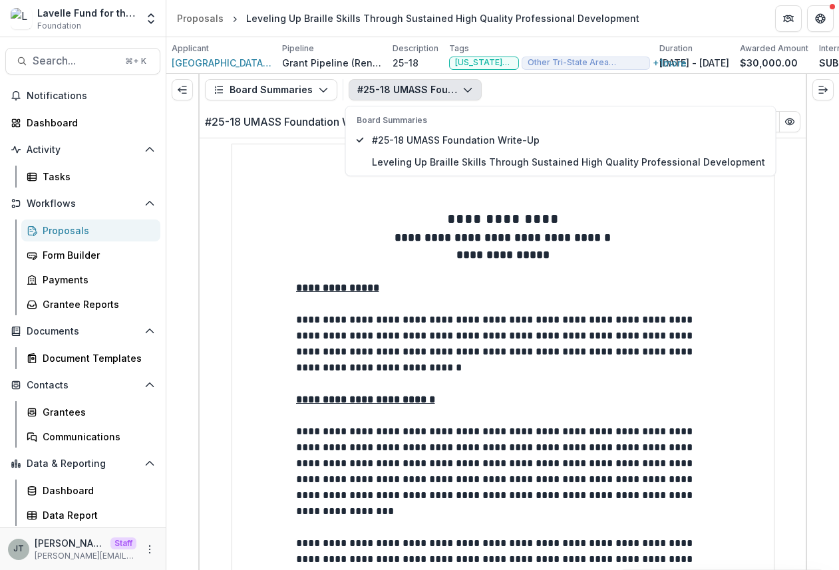
click at [313, 122] on h2 "#25-18 UMASS Foundation Write-Up" at bounding box center [296, 122] width 182 height 13
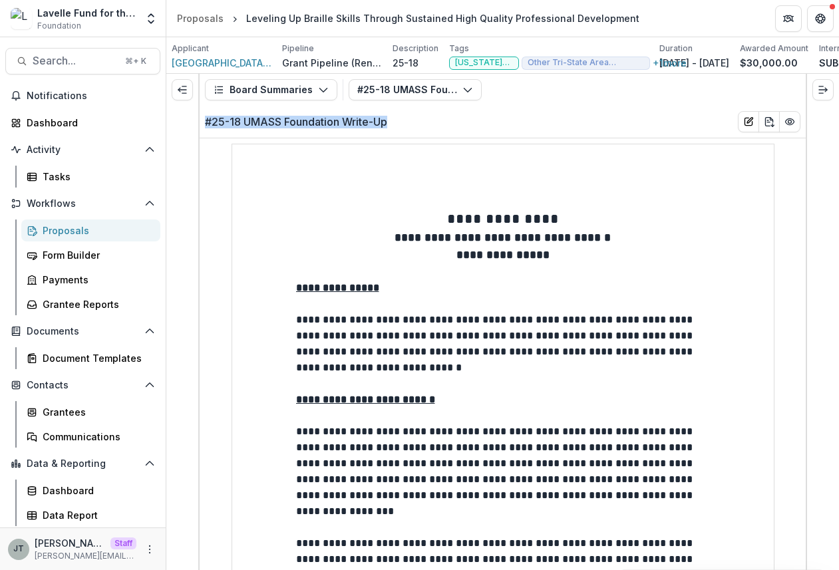
click at [313, 122] on h2 "#25-18 UMASS Foundation Write-Up" at bounding box center [296, 122] width 182 height 13
copy div "#25-18 UMASS Foundation Write-Up"
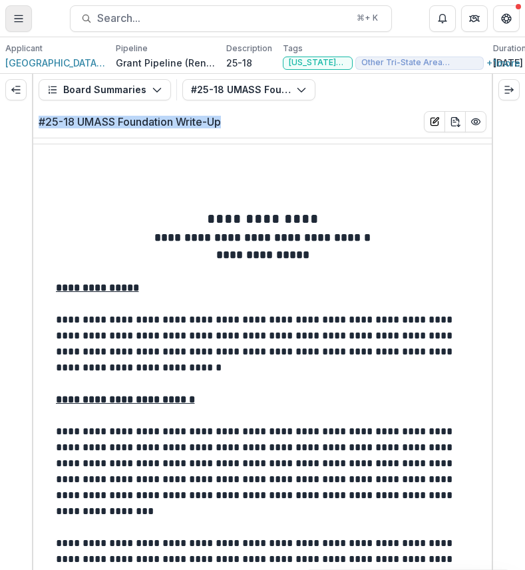
click at [19, 19] on line "Toggle Menu" at bounding box center [19, 19] width 8 height 0
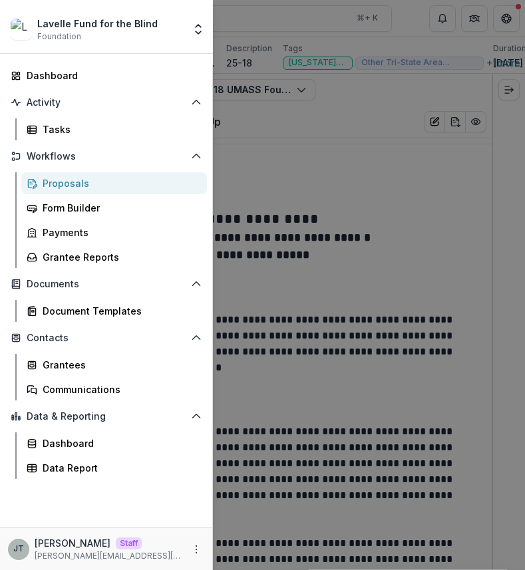
click at [250, 139] on div "Lavelle Fund for the Blind Foundation Aggregate Analysis Foundations Ruthwick F…" at bounding box center [262, 285] width 525 height 570
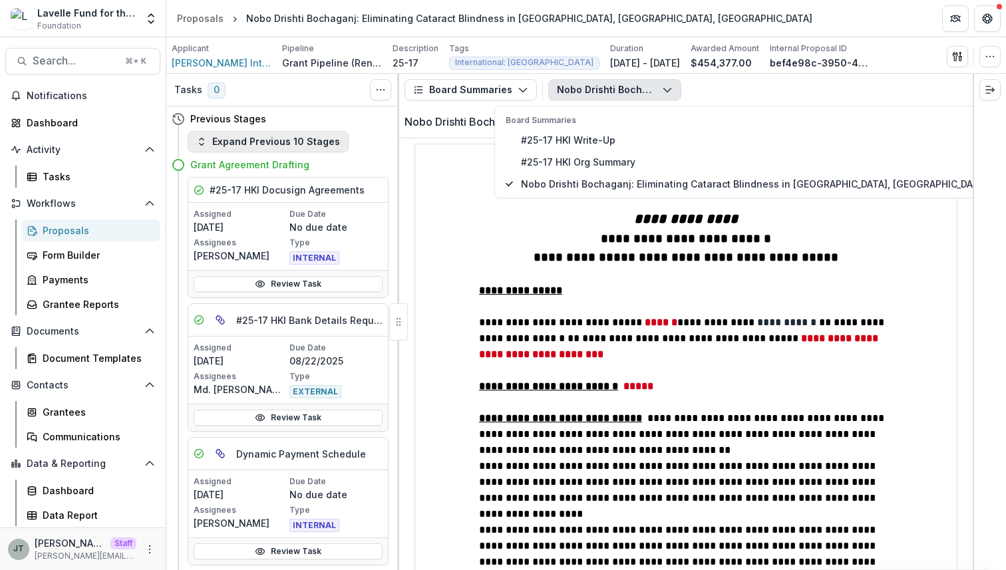
scroll to position [1189, 0]
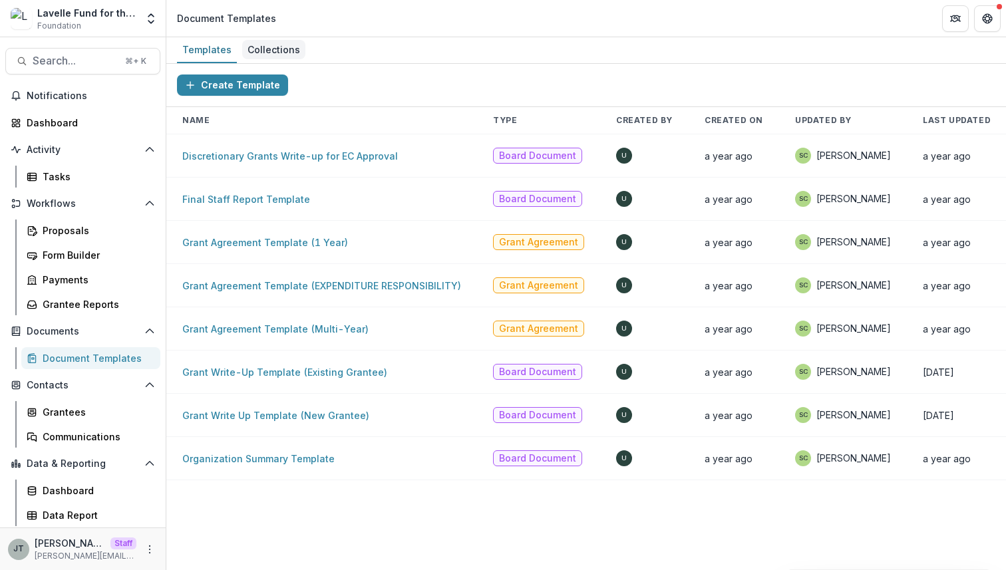
click at [278, 50] on div "Collections" at bounding box center [273, 49] width 63 height 19
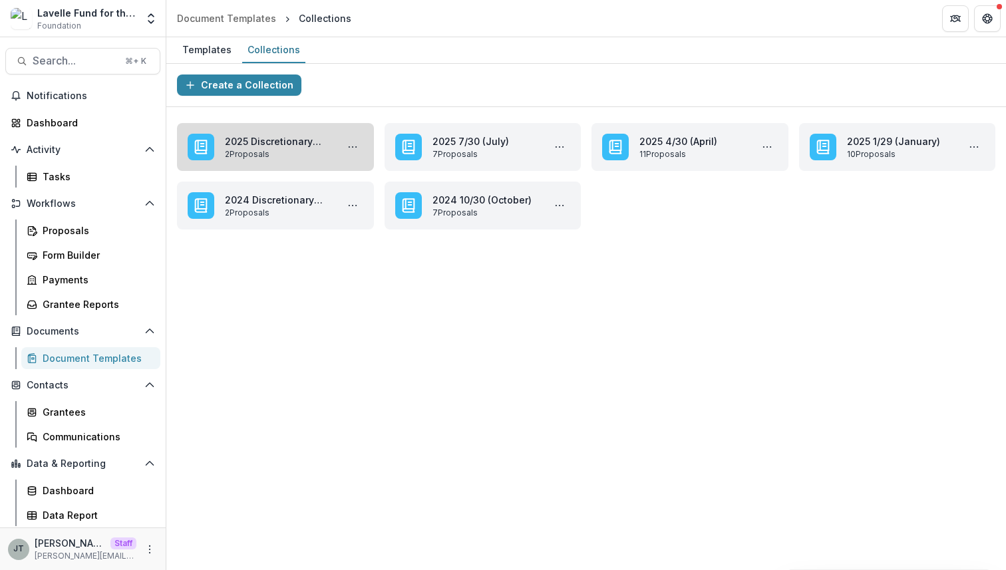
click at [289, 148] on link "2025 Discretionary Grants" at bounding box center [278, 141] width 106 height 14
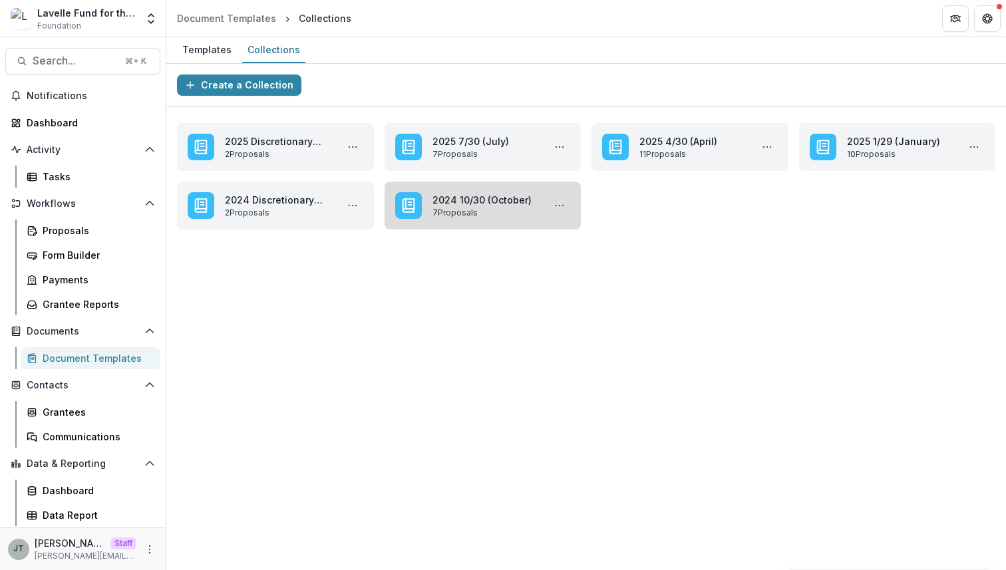
click at [493, 207] on link "2024 10/30 (October)" at bounding box center [486, 200] width 106 height 14
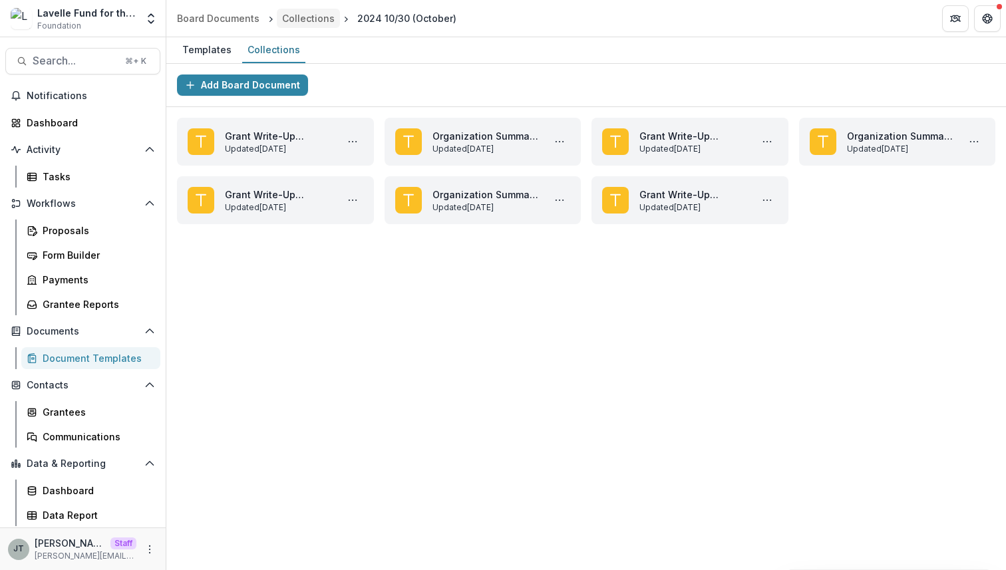
click at [299, 18] on div "Collections" at bounding box center [308, 18] width 53 height 14
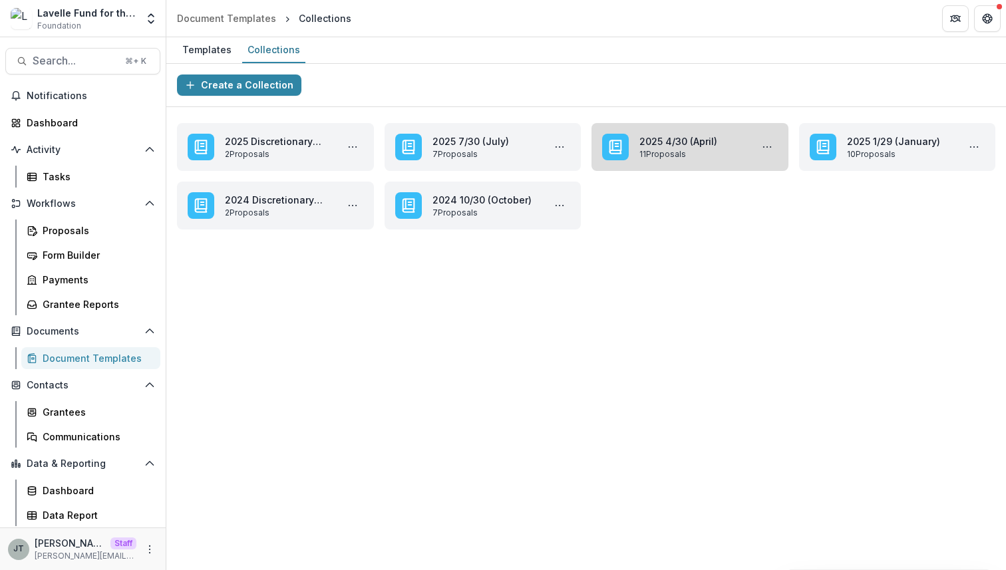
click at [658, 146] on link "2025 4/30 (April)" at bounding box center [693, 141] width 106 height 14
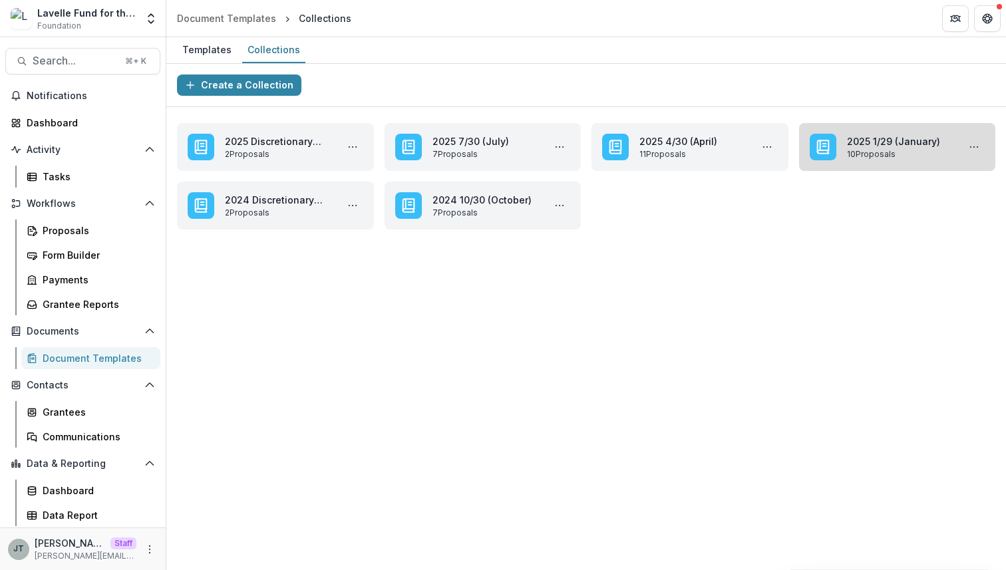
click at [855, 148] on link "2025 1/29 (January)" at bounding box center [900, 141] width 106 height 14
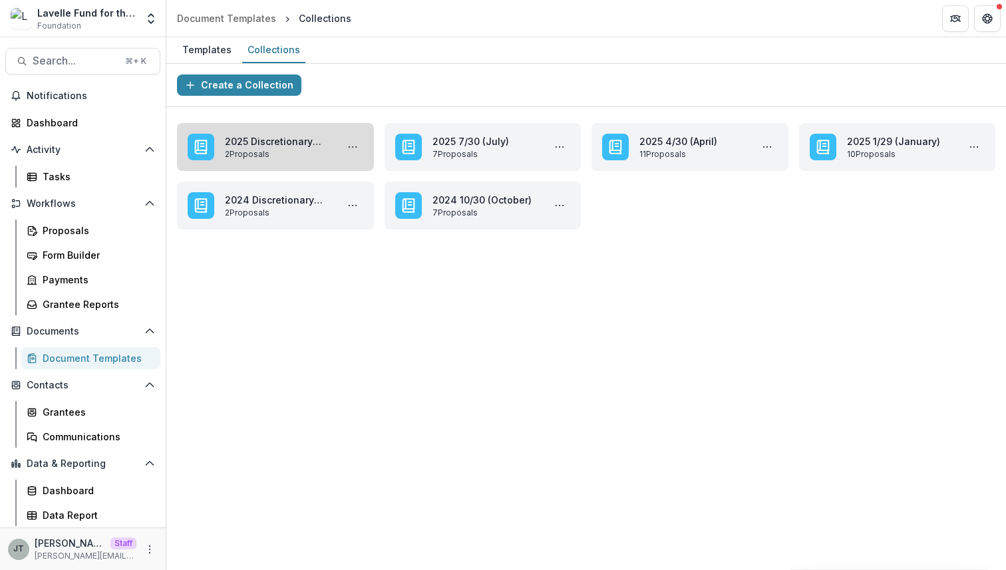
click at [275, 140] on link "2025 Discretionary Grants" at bounding box center [278, 141] width 106 height 14
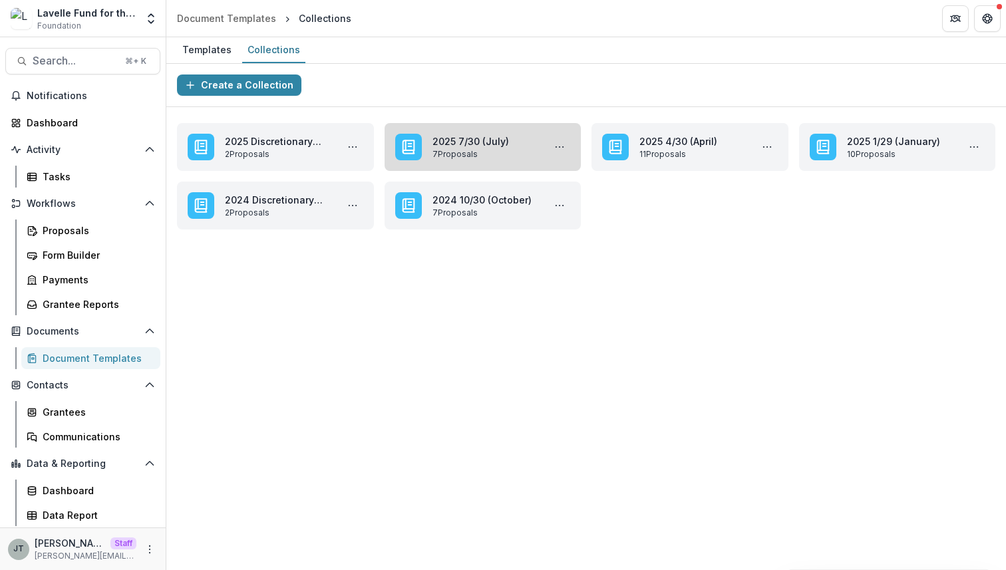
click at [452, 148] on link "2025 7/30 (July)" at bounding box center [486, 141] width 106 height 14
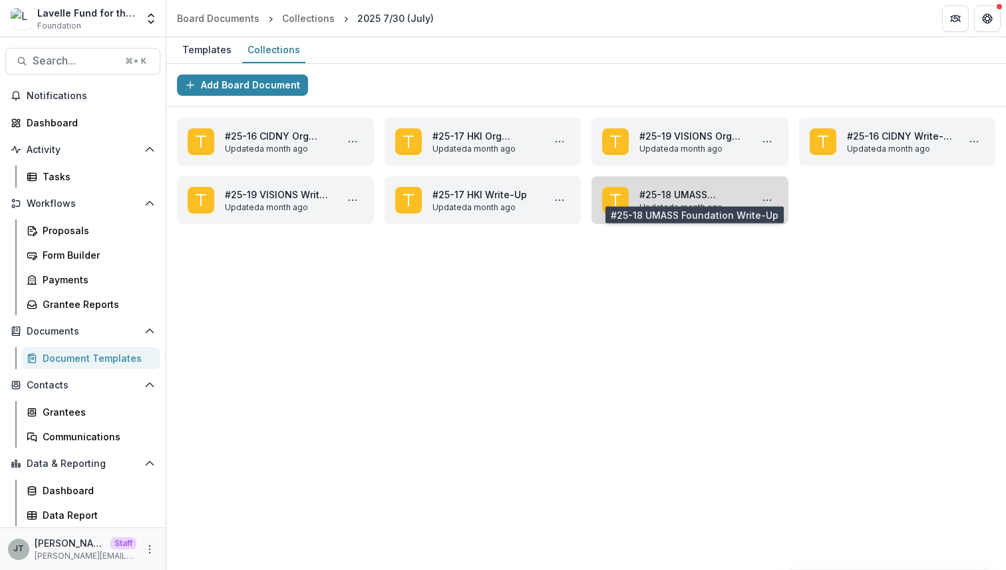
click at [664, 195] on link "#25-18 UMASS Foundation Write-Up" at bounding box center [693, 195] width 106 height 14
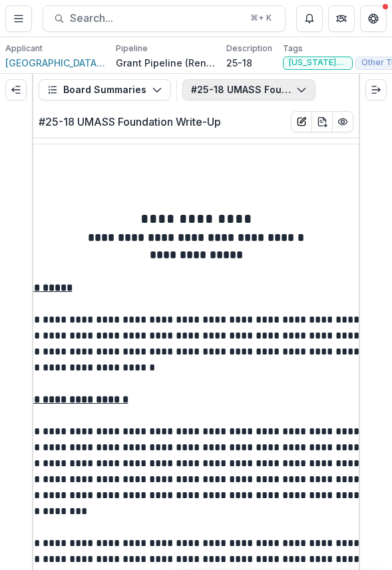
click at [247, 91] on button "#25-18 UMASS Foundation Write-Up" at bounding box center [248, 89] width 133 height 21
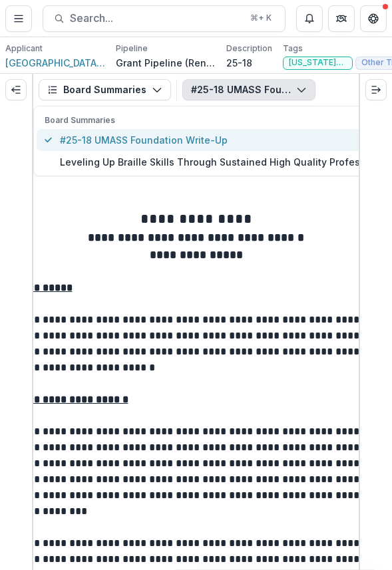
click at [159, 142] on span "#25-18 UMASS Foundation Write-Up" at bounding box center [256, 140] width 393 height 14
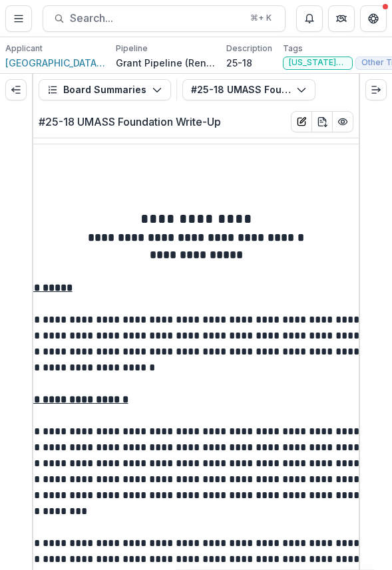
click at [116, 122] on h2 "#25-18 UMASS Foundation Write-Up" at bounding box center [130, 122] width 182 height 13
copy div "#25-18 UMASS Foundation Write-Up"
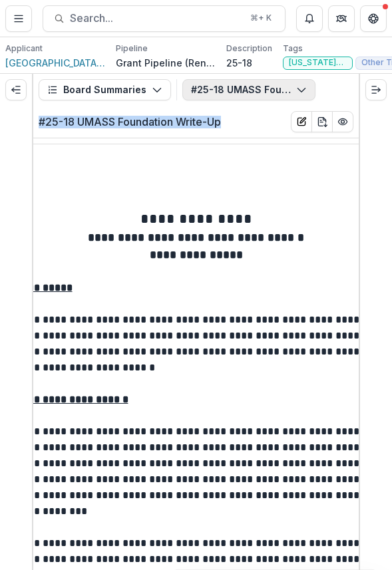
click at [237, 89] on button "#25-18 UMASS Foundation Write-Up" at bounding box center [248, 89] width 133 height 21
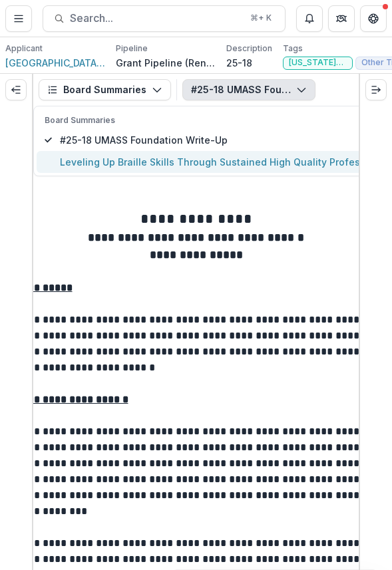
click at [236, 160] on span "Leveling Up Braille Skills Through Sustained High Quality Professional Developm…" at bounding box center [256, 162] width 393 height 14
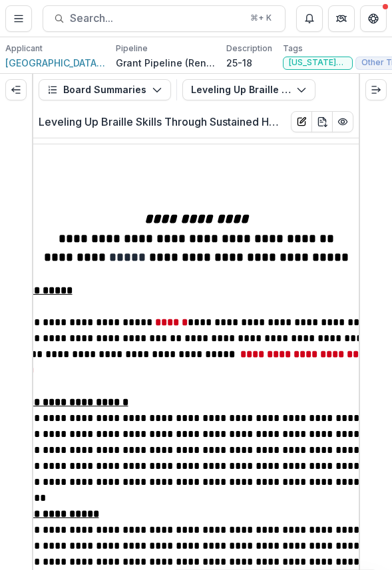
click at [190, 128] on h2 "Leveling Up Braille Skills Through Sustained High Quality Professional Developm…" at bounding box center [160, 122] width 242 height 13
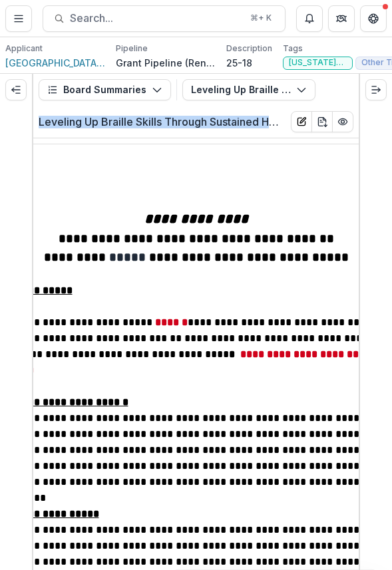
click at [190, 128] on h2 "Leveling Up Braille Skills Through Sustained High Quality Professional Developm…" at bounding box center [160, 122] width 242 height 13
copy div "Leveling Up Braille Skills Through Sustained High Quality Professional Developm…"
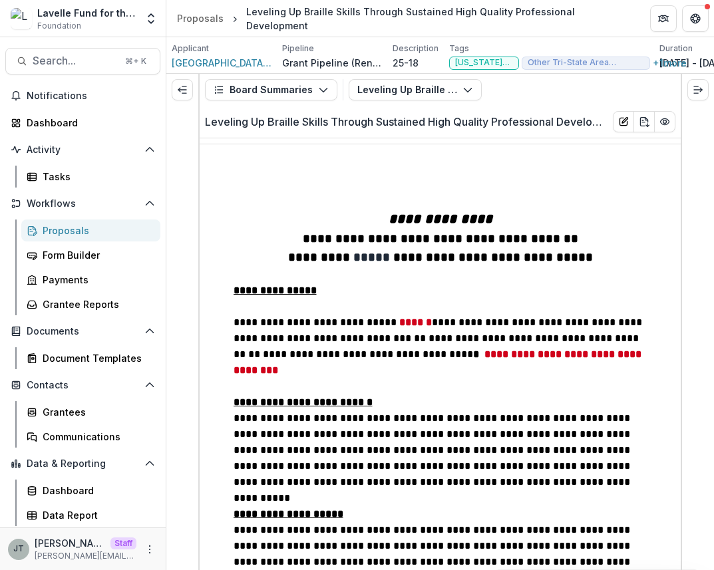
click at [363, 124] on h2 "Leveling Up Braille Skills Through Sustained High Quality Professional Developm…" at bounding box center [403, 122] width 397 height 13
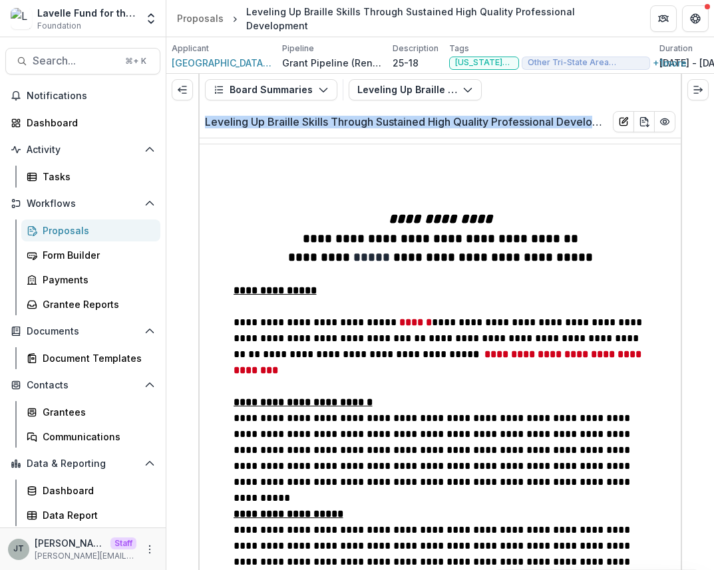
click at [363, 124] on h2 "Leveling Up Braille Skills Through Sustained High Quality Professional Developm…" at bounding box center [403, 122] width 397 height 13
copy div "Leveling Up Braille Skills Through Sustained High Quality Professional Developm…"
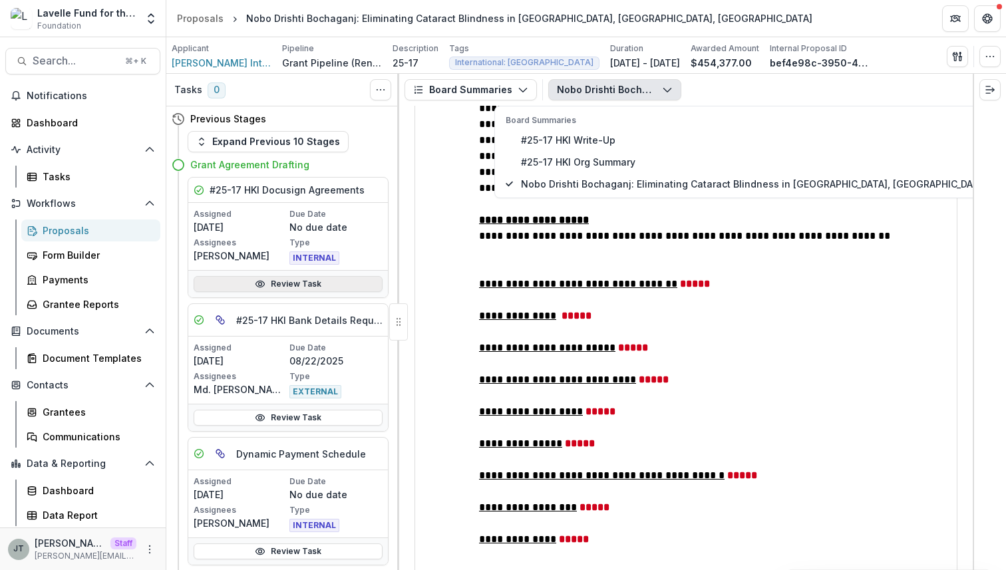
click at [294, 286] on link "Review Task" at bounding box center [288, 284] width 189 height 16
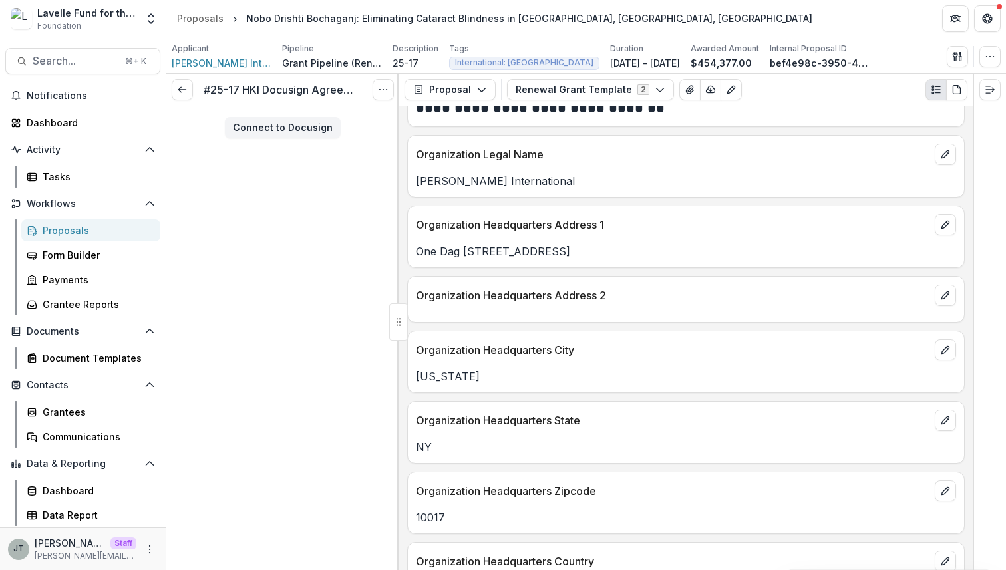
scroll to position [1381, 0]
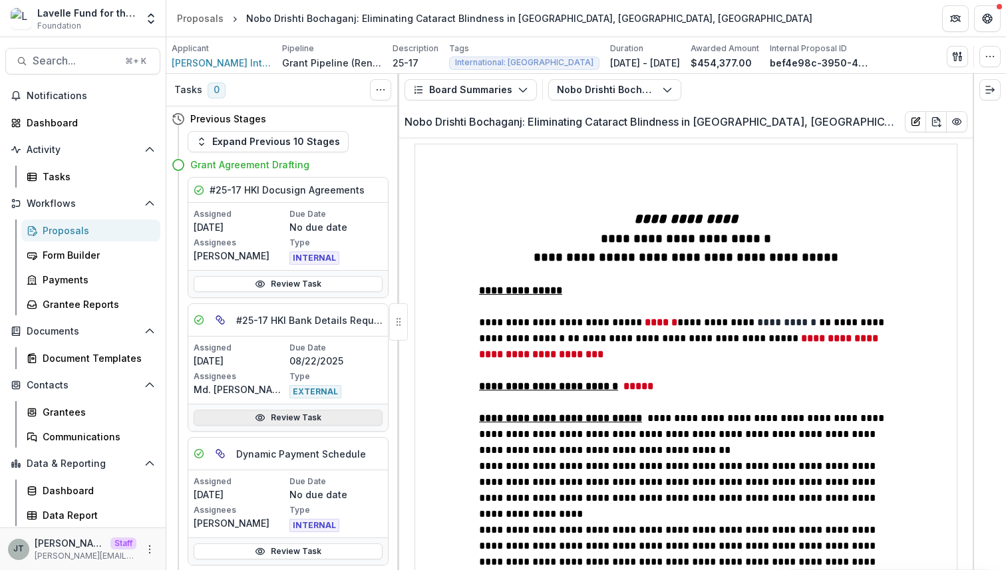
click at [292, 419] on link "Review Task" at bounding box center [288, 418] width 189 height 16
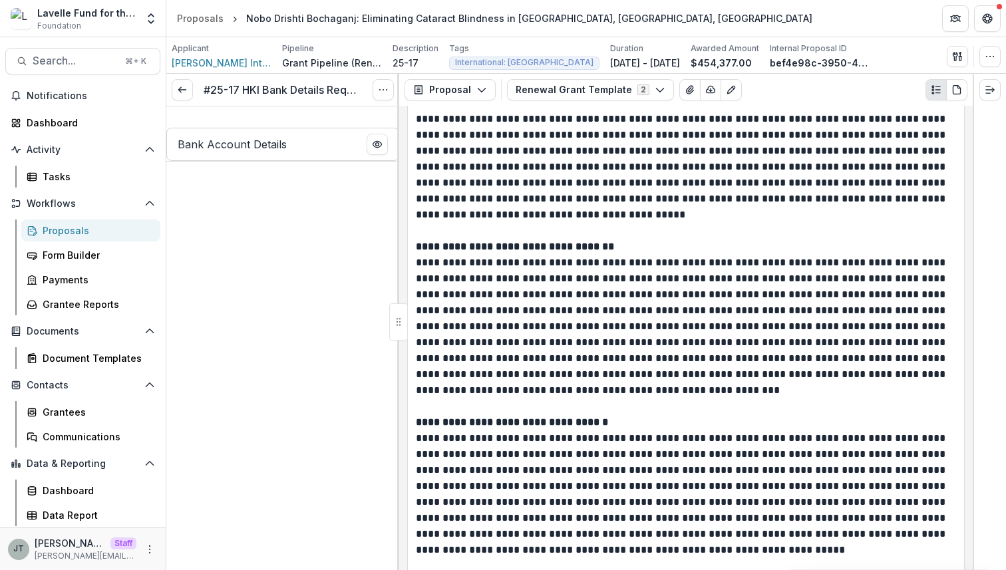
scroll to position [5714, 0]
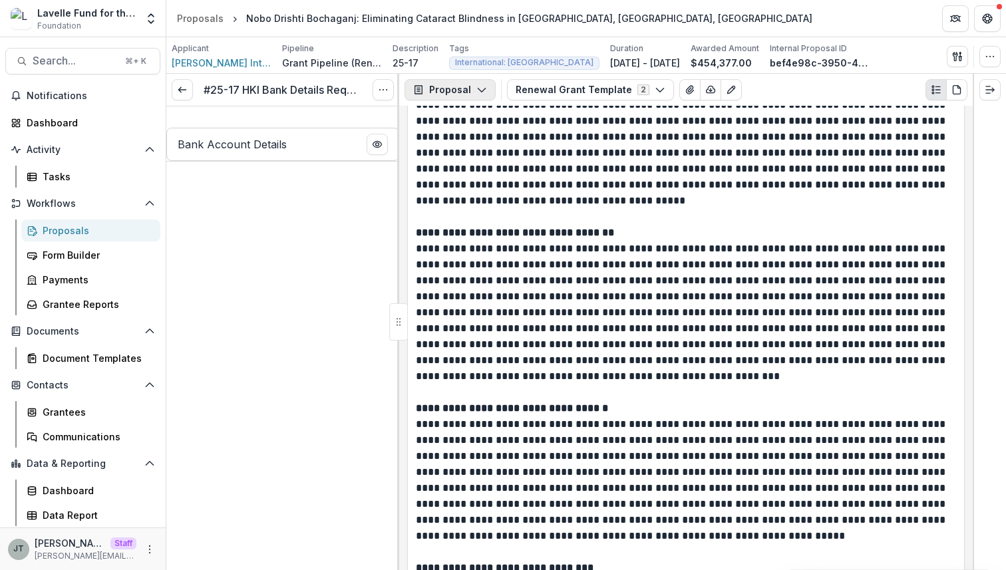
click at [455, 86] on button "Proposal" at bounding box center [450, 89] width 91 height 21
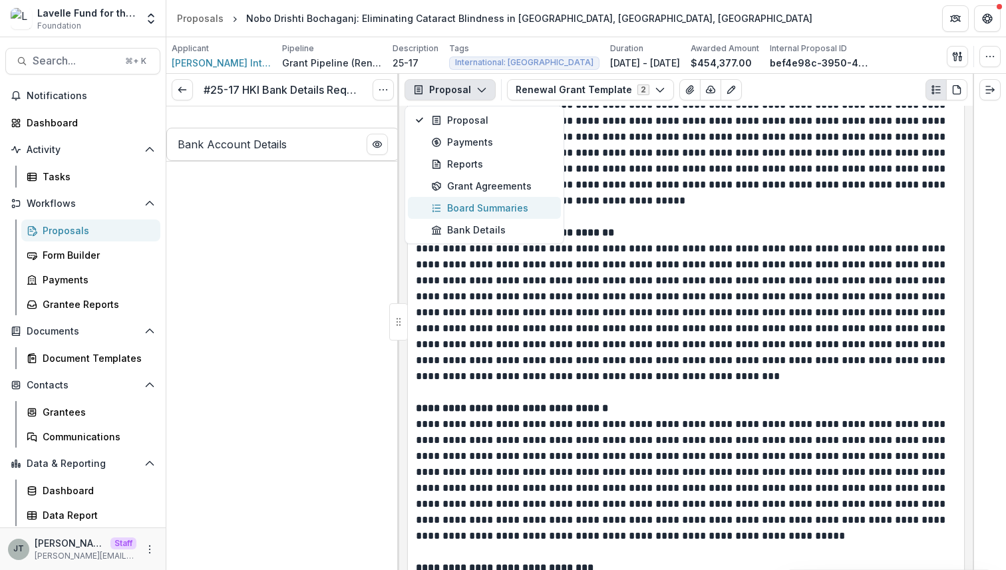
click at [473, 203] on div "Board Summaries" at bounding box center [492, 208] width 122 height 14
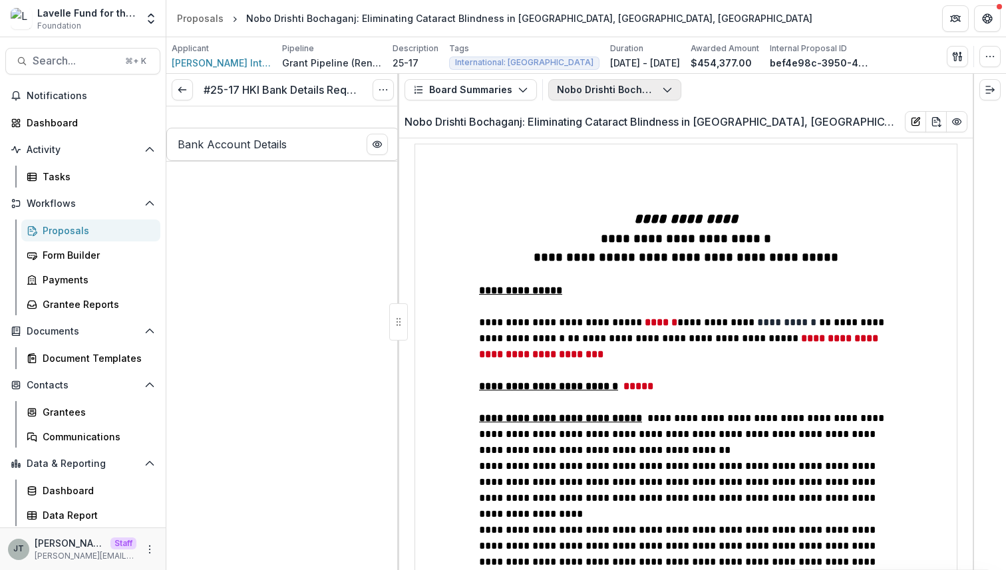
click at [573, 88] on button "Nobo Drishti Bochaganj: Eliminating Cataract Blindness in Bochaganj Upazila, Di…" at bounding box center [614, 89] width 133 height 21
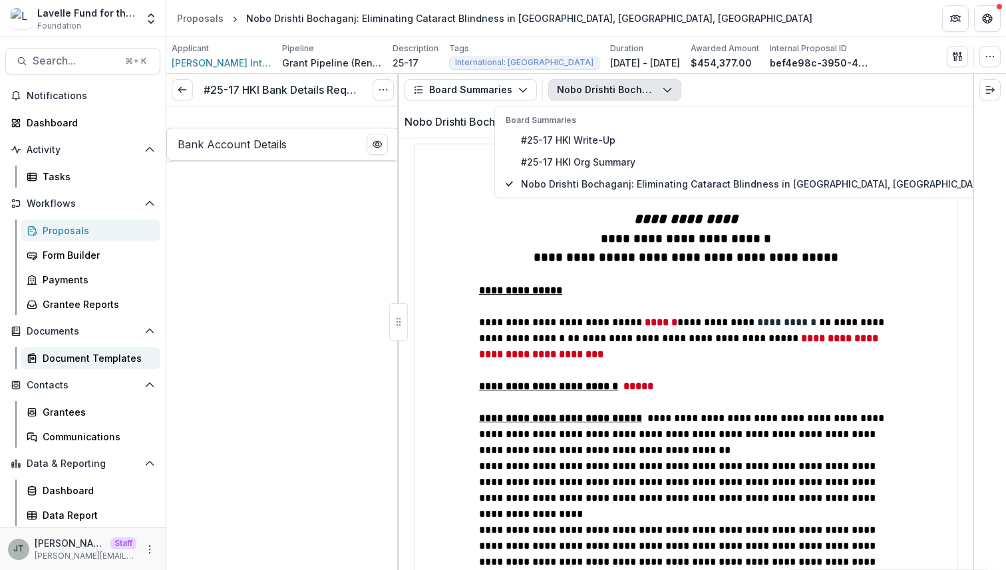
click at [106, 363] on div "Document Templates" at bounding box center [96, 358] width 107 height 14
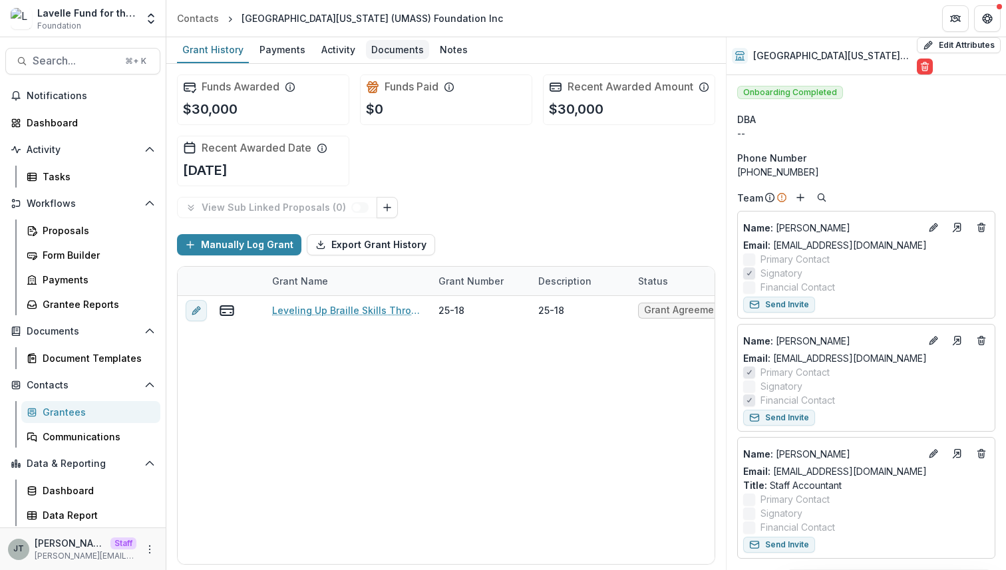
click at [397, 56] on div "Documents" at bounding box center [397, 49] width 63 height 19
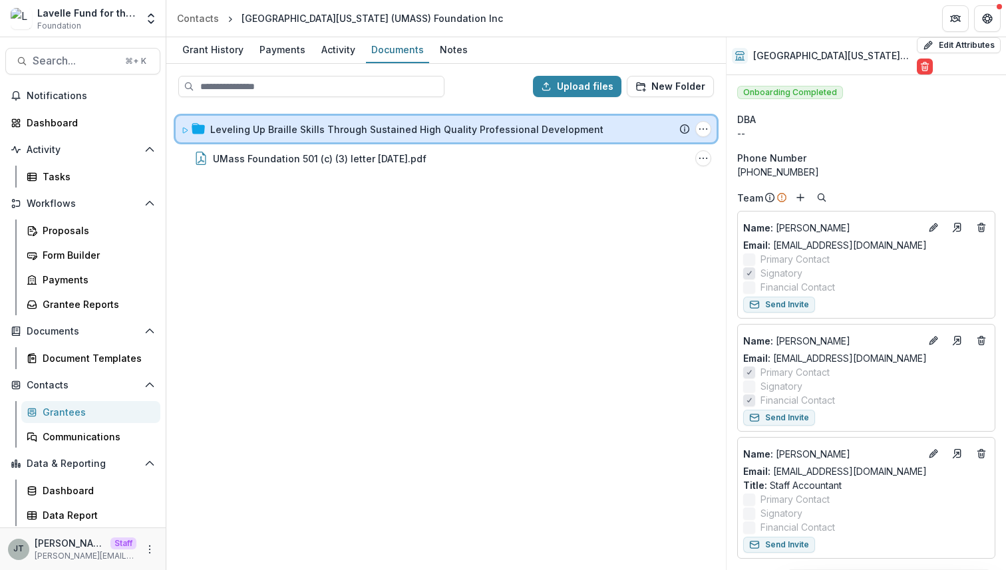
click at [182, 126] on icon at bounding box center [185, 130] width 8 height 8
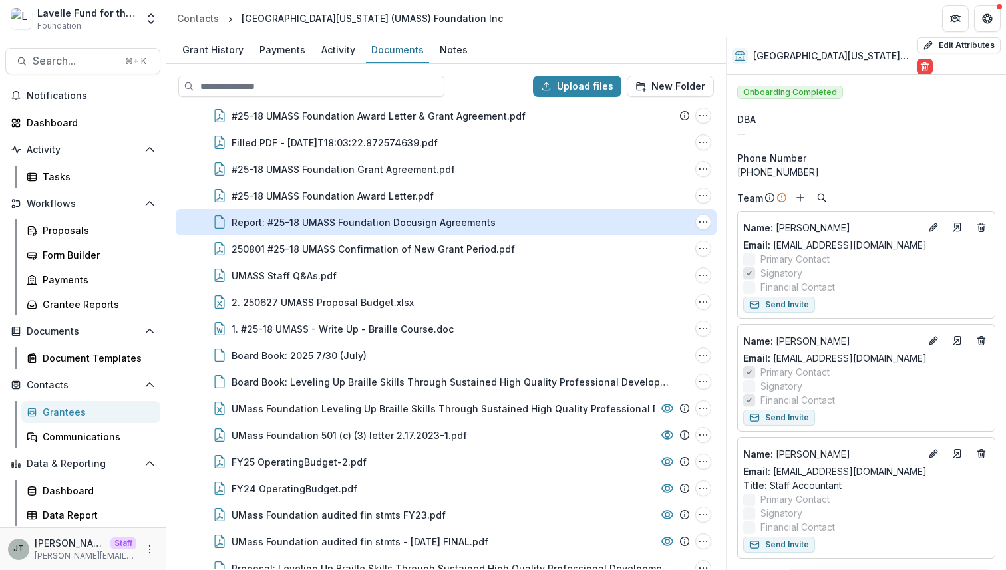
scroll to position [41, 0]
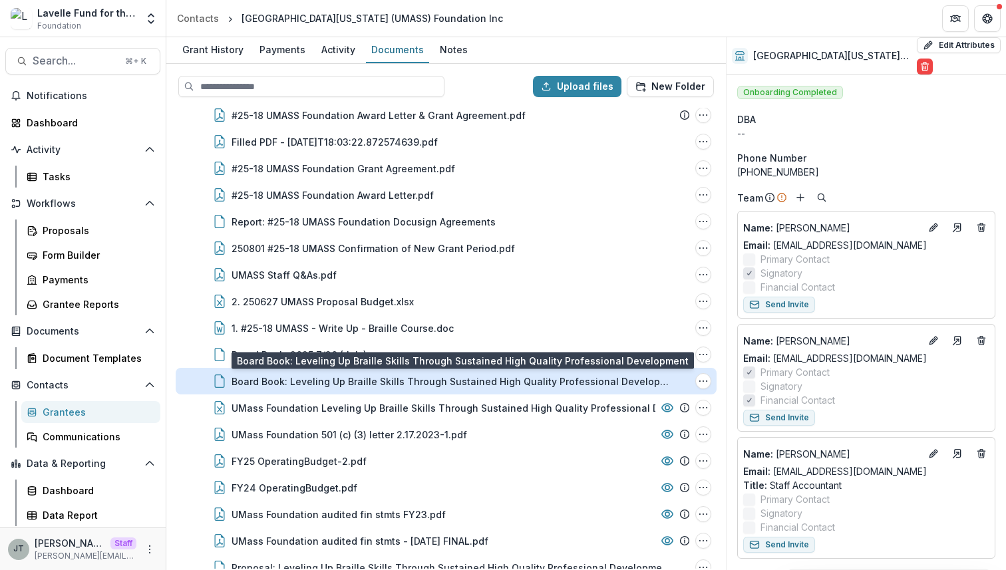
click at [474, 381] on div "Board Book: Leveling Up Braille Skills Through Sustained High Quality Professio…" at bounding box center [451, 382] width 439 height 14
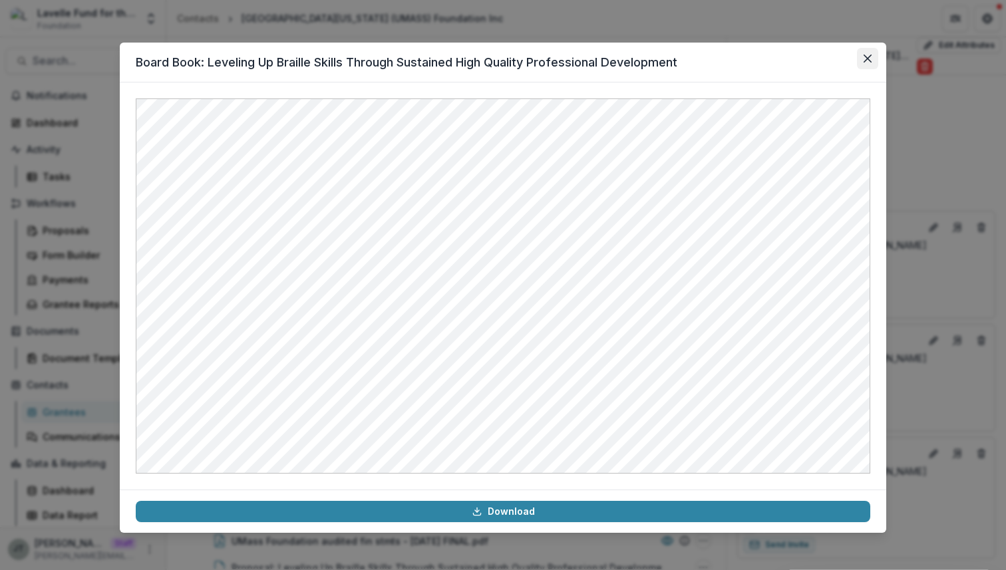
click at [864, 57] on icon "Close" at bounding box center [868, 59] width 8 height 8
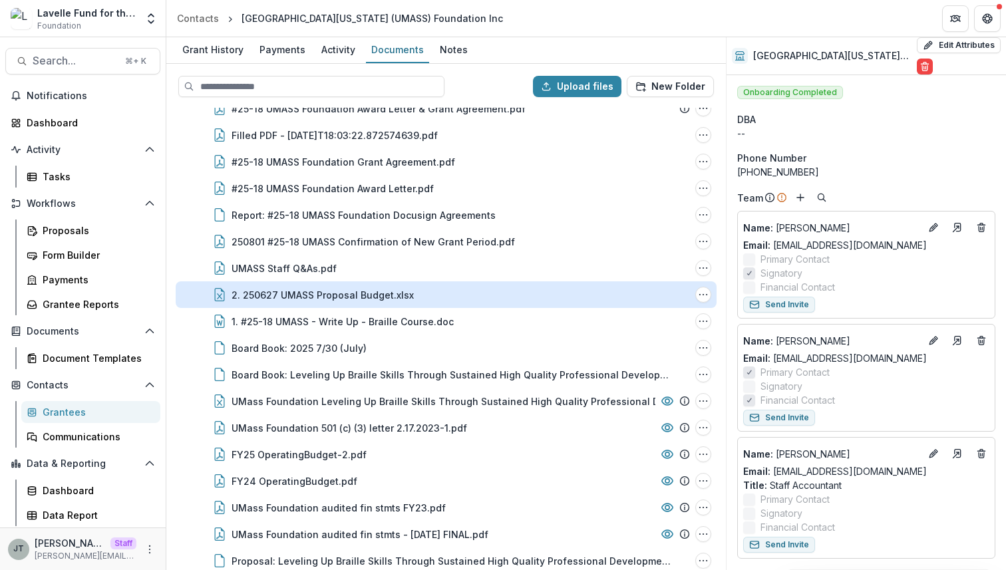
scroll to position [90, 0]
